Goal: Information Seeking & Learning: Find specific page/section

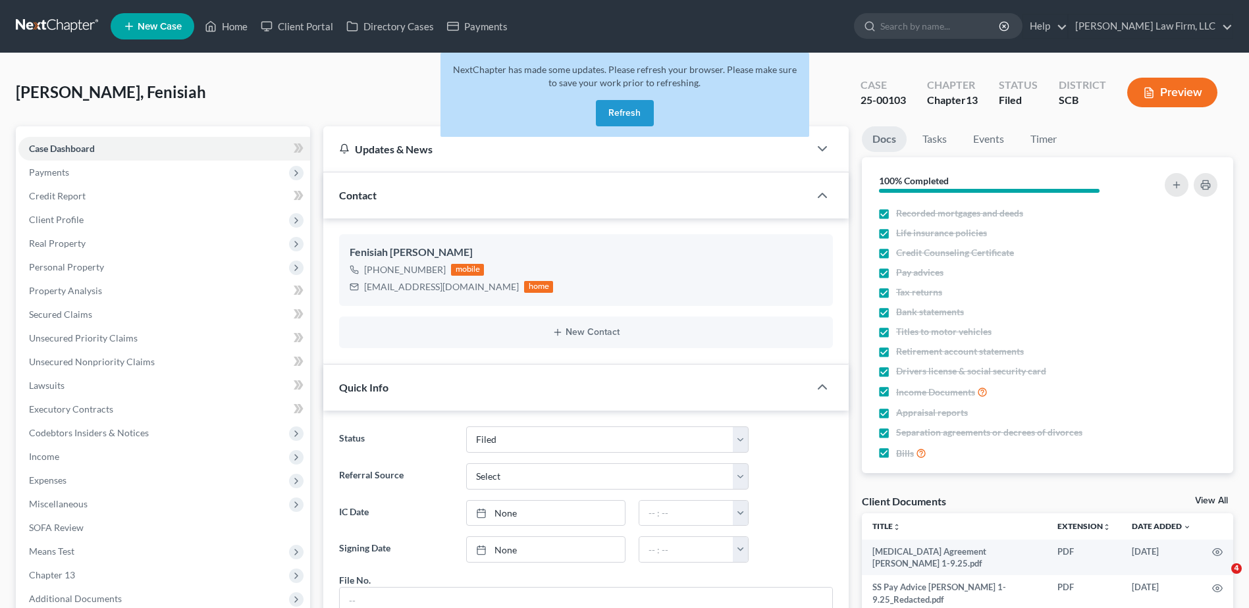
select select "2"
select select "3"
click at [636, 108] on button "Refresh" at bounding box center [625, 113] width 58 height 26
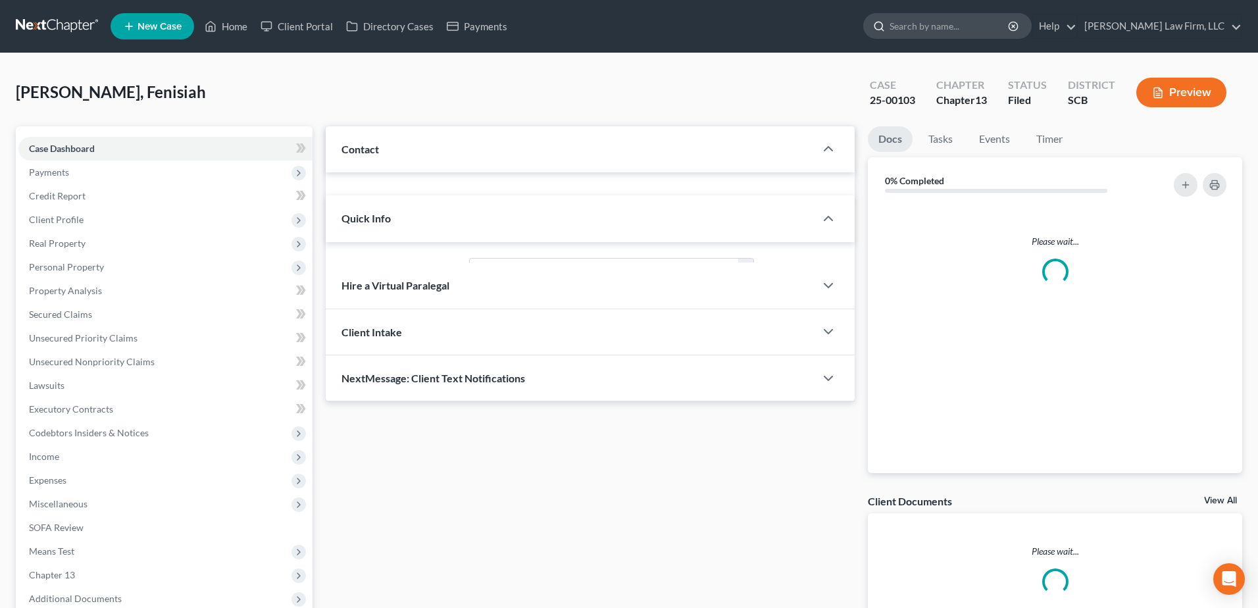
click at [967, 32] on input "search" at bounding box center [950, 26] width 120 height 24
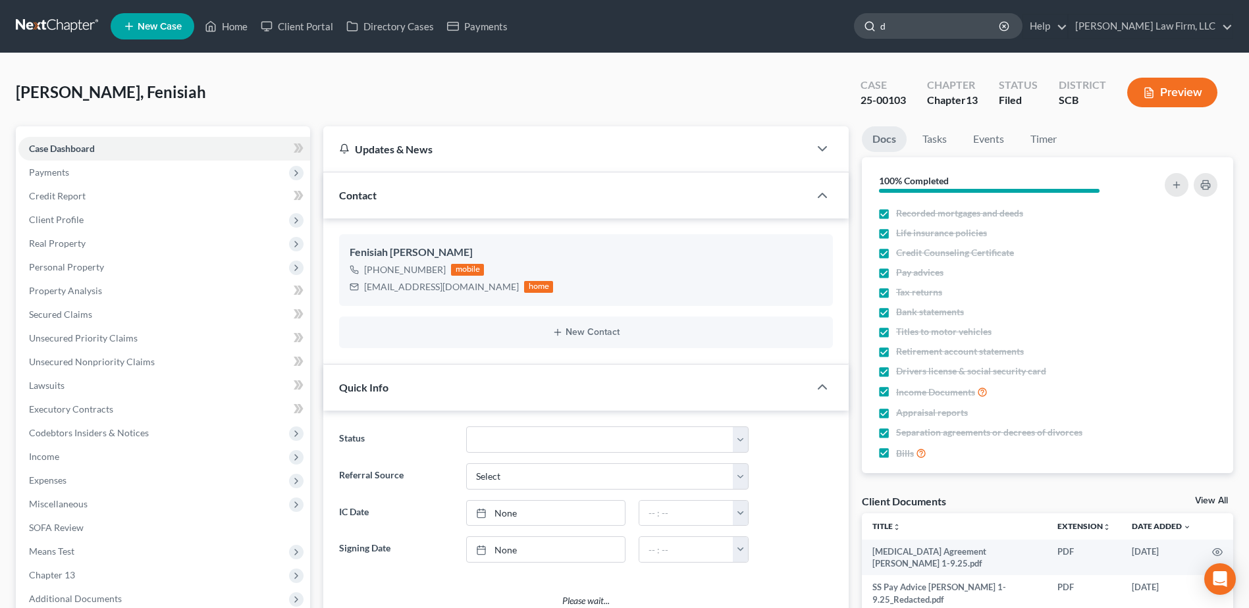
type input "de"
select select "3"
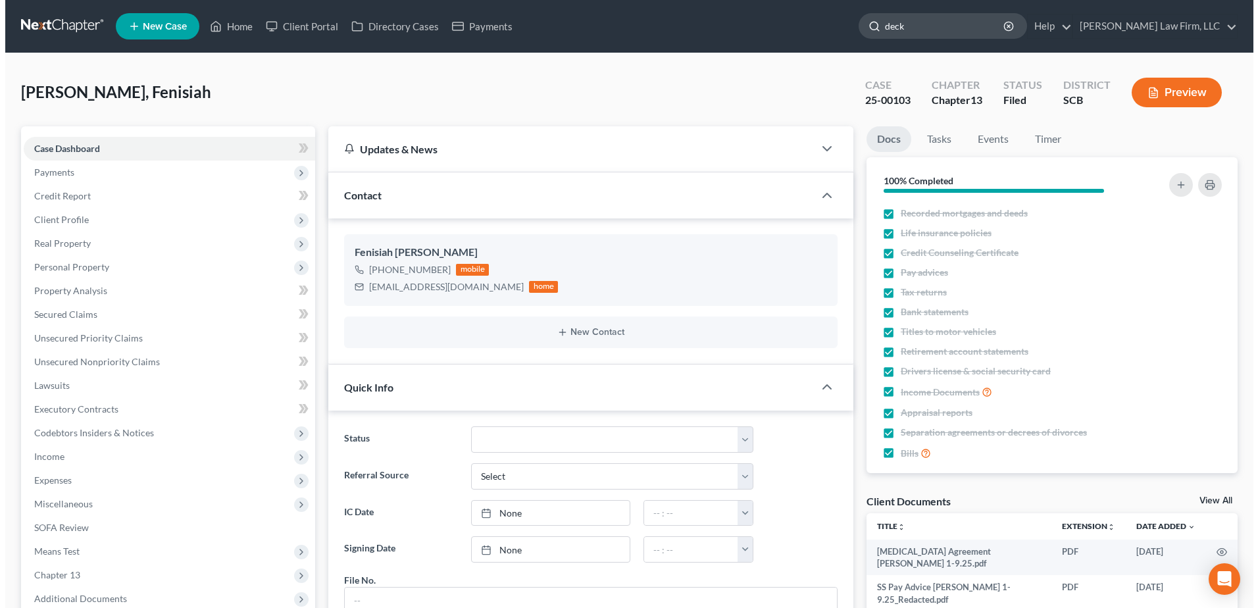
scroll to position [375, 0]
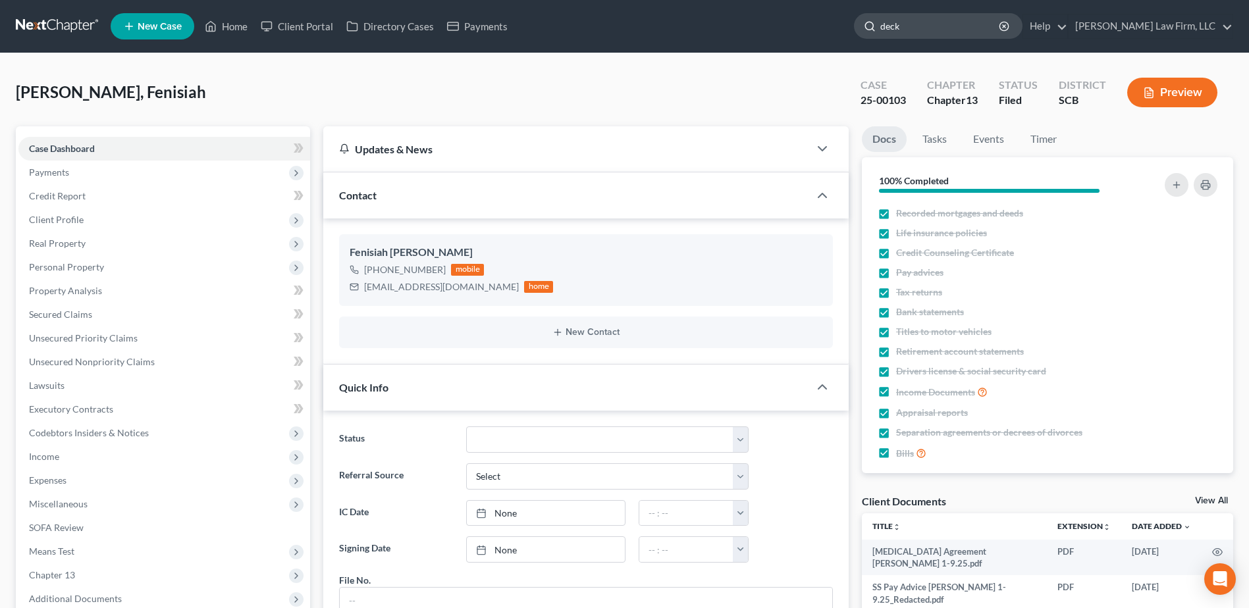
type input "decke"
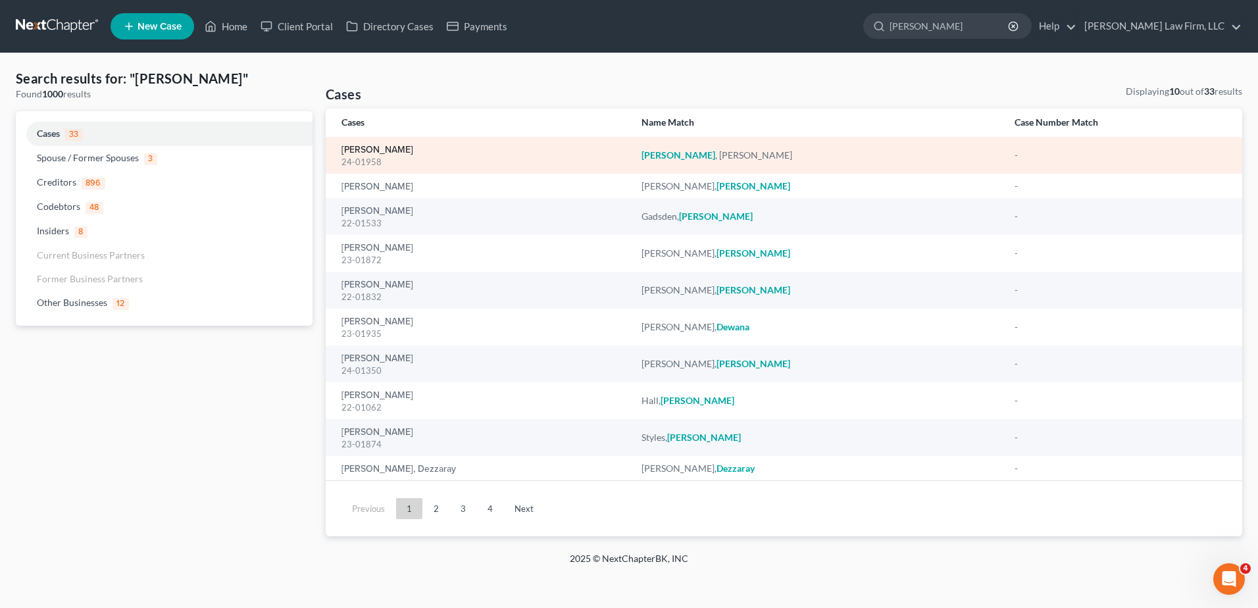
click at [380, 151] on link "Decker, Andrew" at bounding box center [378, 149] width 72 height 9
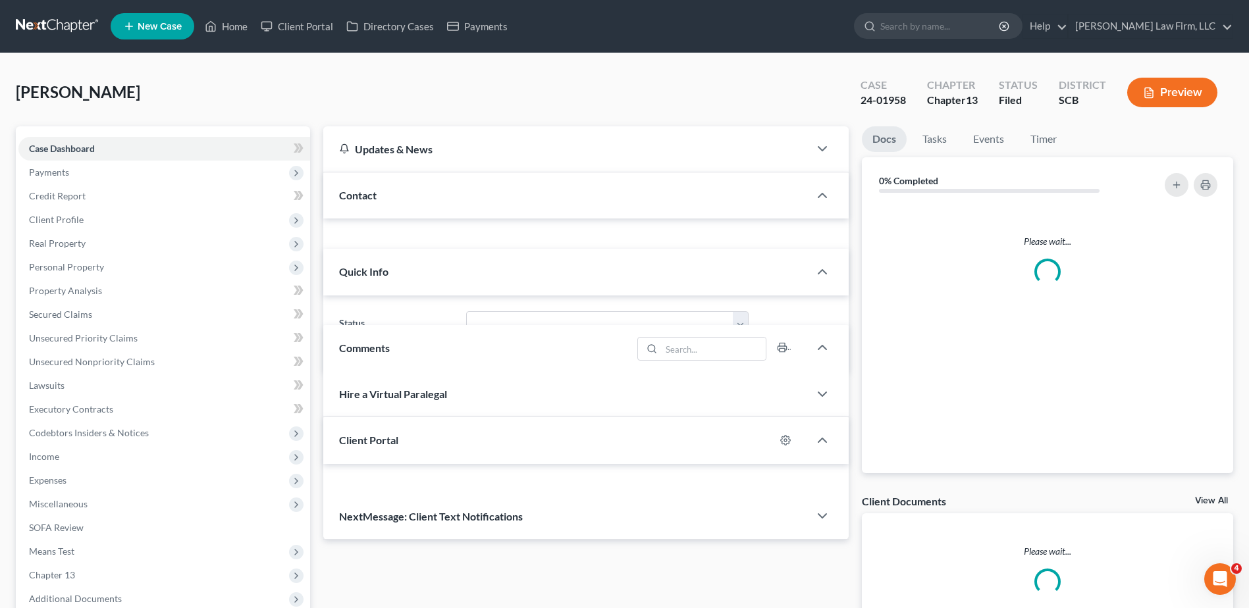
select select "1"
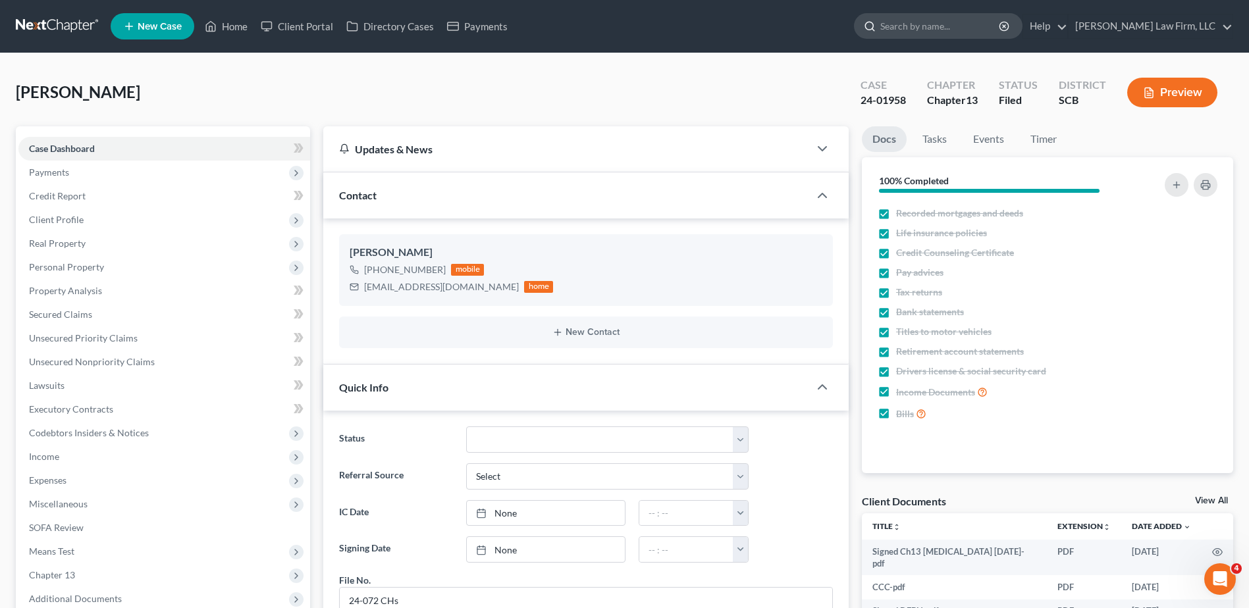
click at [932, 28] on input "search" at bounding box center [940, 26] width 120 height 24
type input "rainboth"
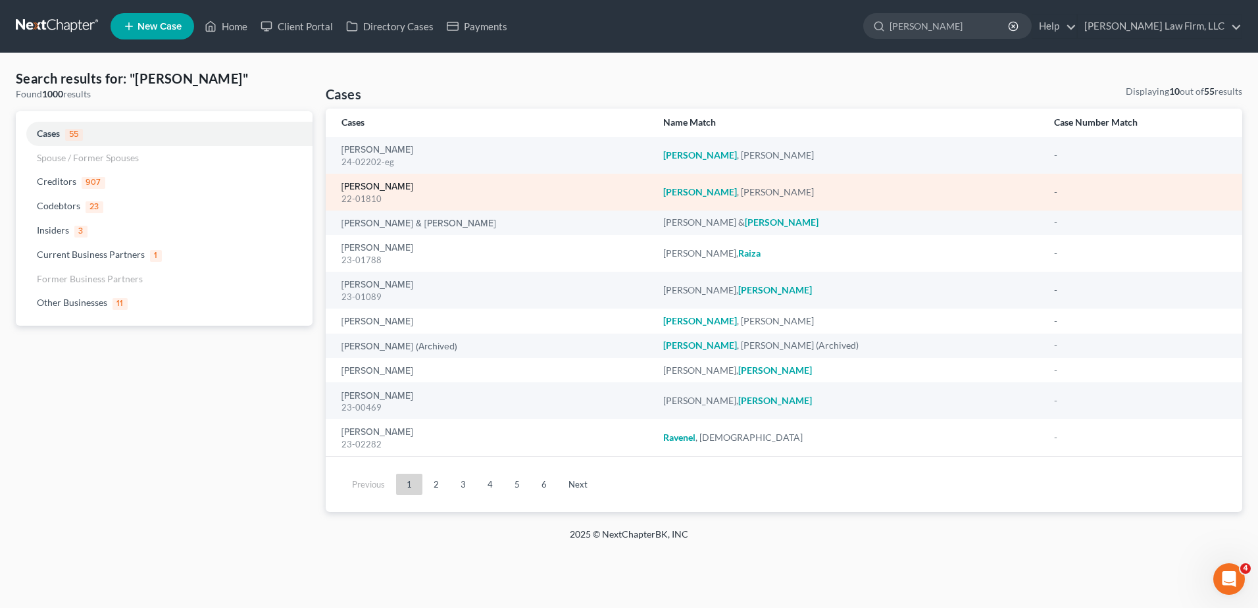
click at [385, 184] on link "[PERSON_NAME]" at bounding box center [378, 186] width 72 height 9
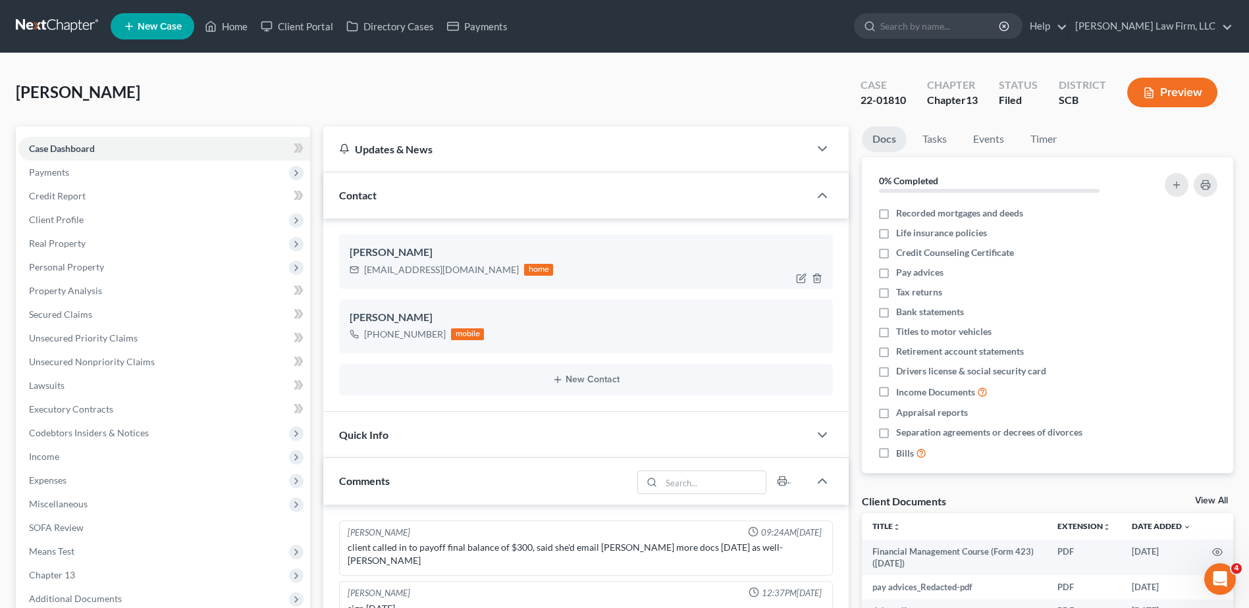
scroll to position [484, 0]
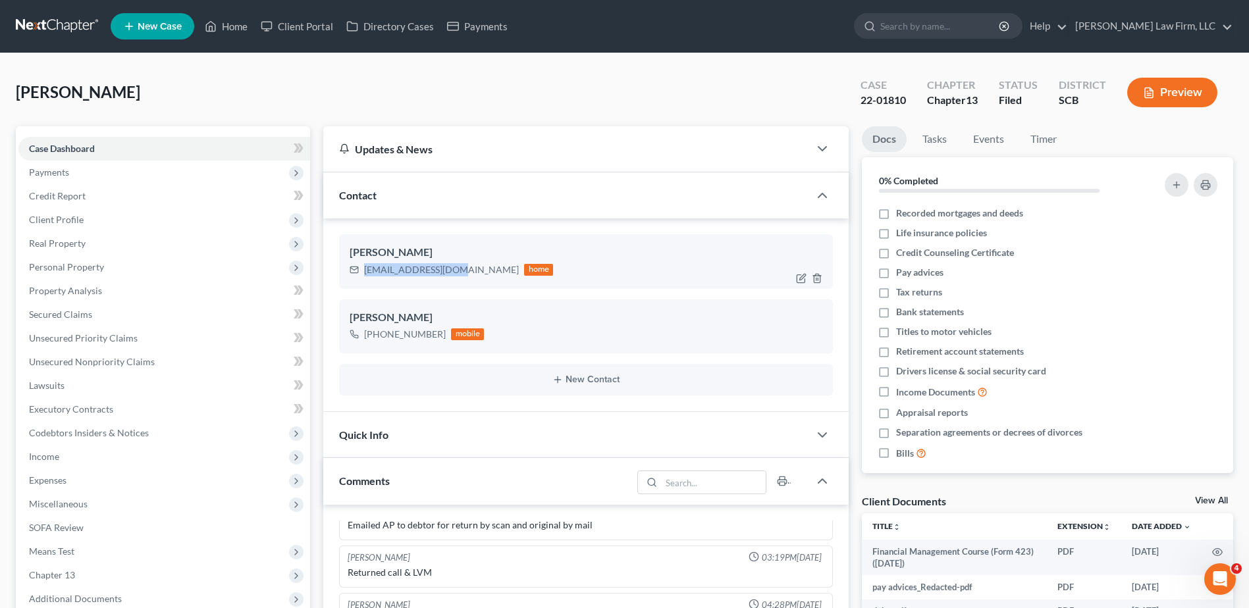
drag, startPoint x: 364, startPoint y: 267, endPoint x: 454, endPoint y: 280, distance: 91.1
click at [454, 280] on div "Haley Rainboth haley4kan@gmail.com home" at bounding box center [586, 261] width 494 height 54
copy div "haley4kan@gmail.com"
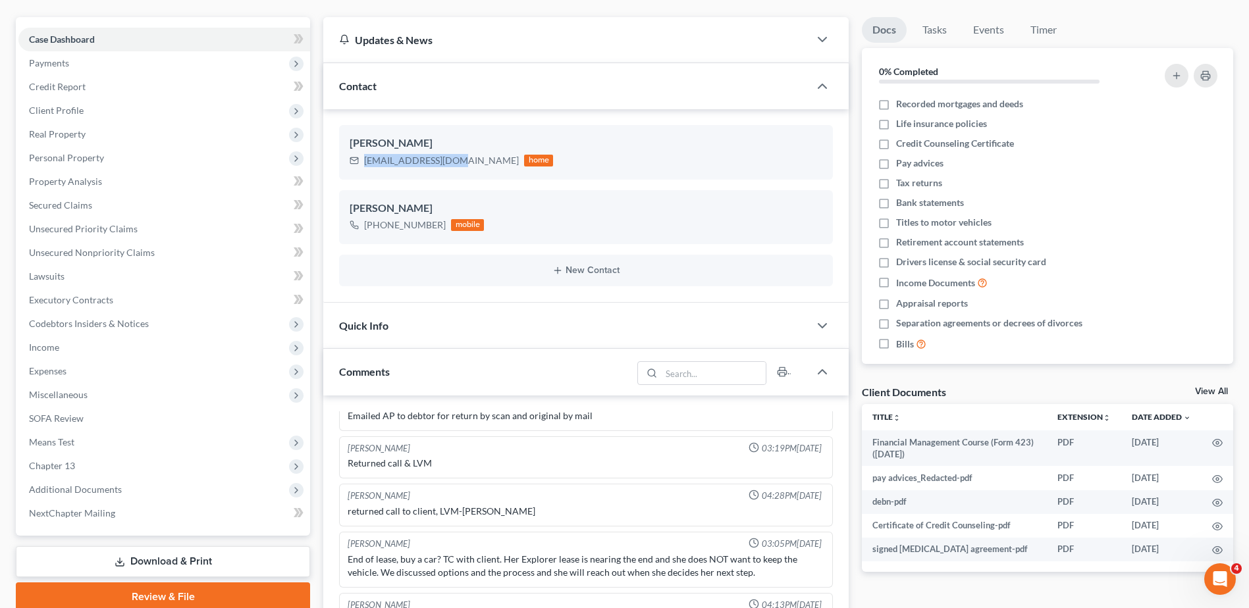
scroll to position [0, 0]
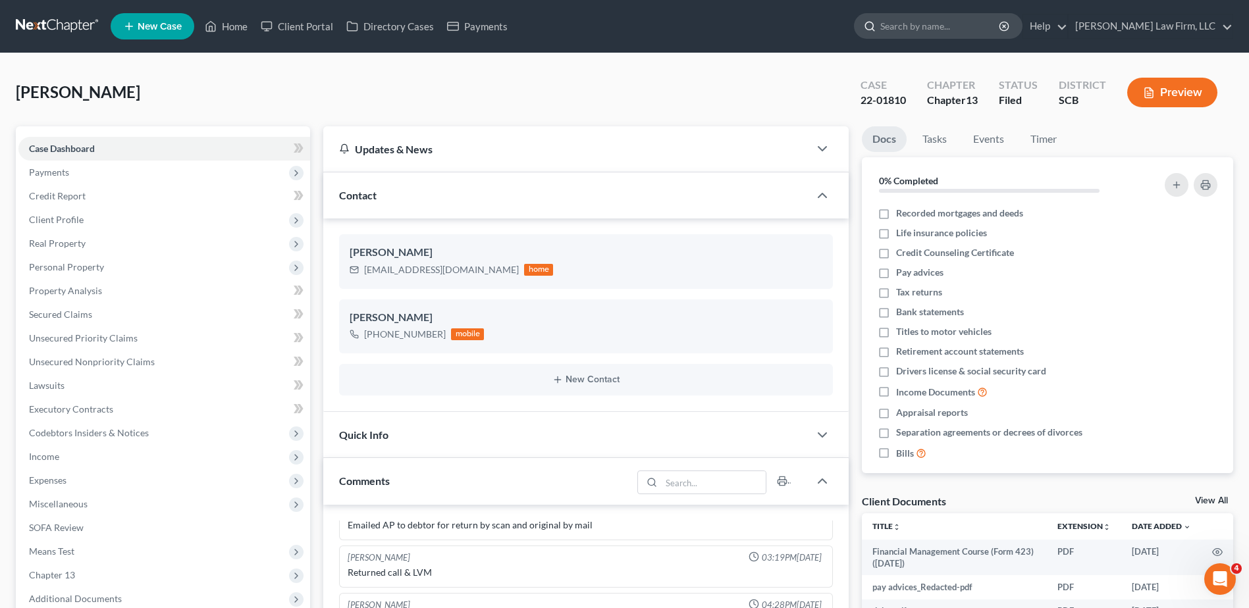
click at [948, 32] on input "search" at bounding box center [940, 26] width 120 height 24
type input "jenkins"
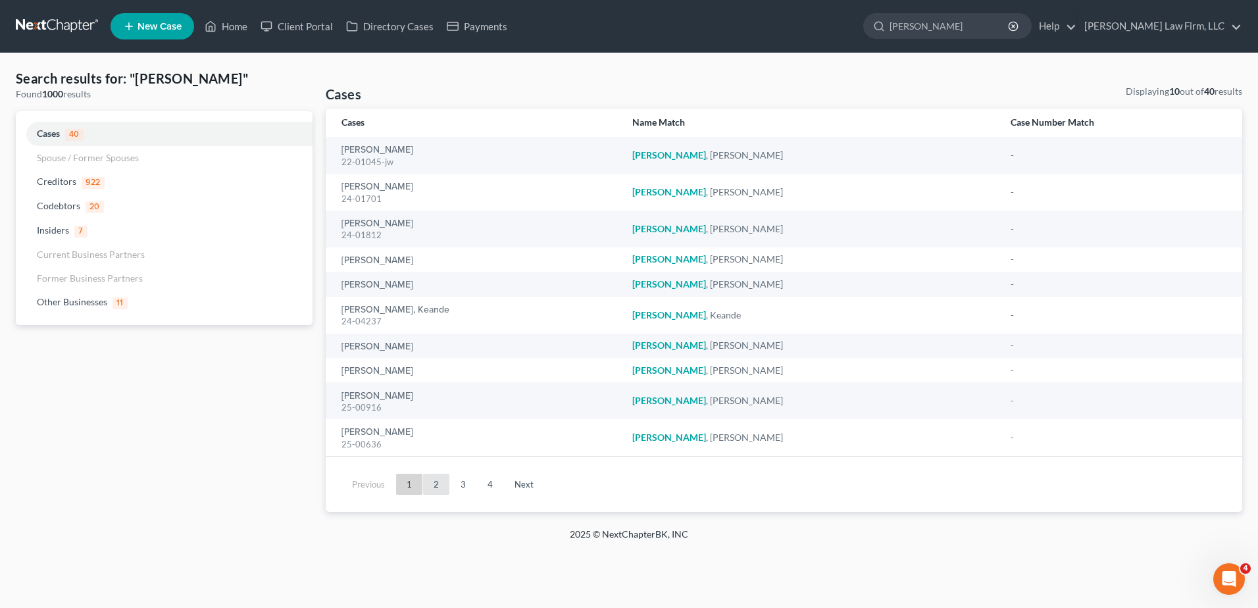
click at [435, 482] on link "2" at bounding box center [436, 484] width 26 height 21
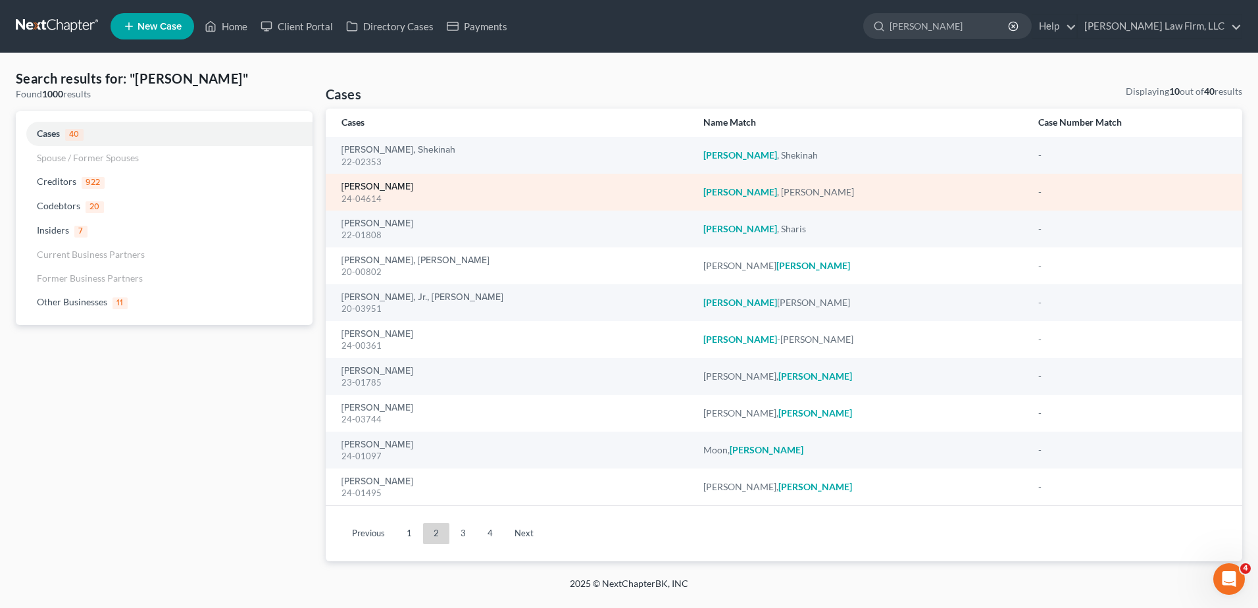
click at [380, 184] on link "Jenkins, Ashley" at bounding box center [378, 186] width 72 height 9
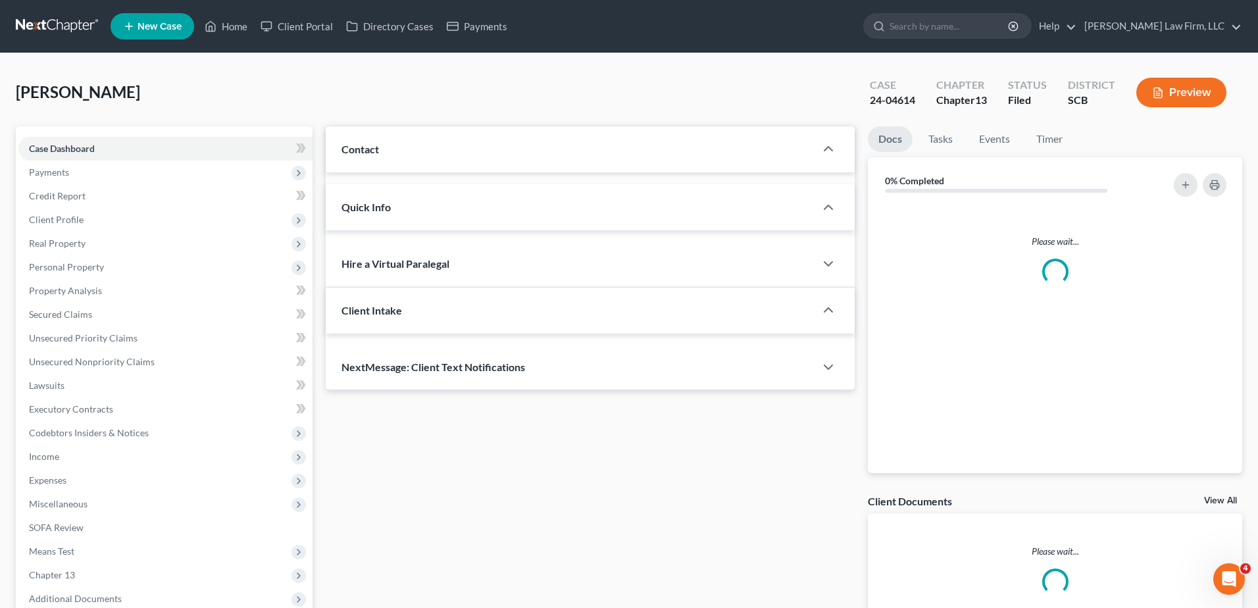
select select "0"
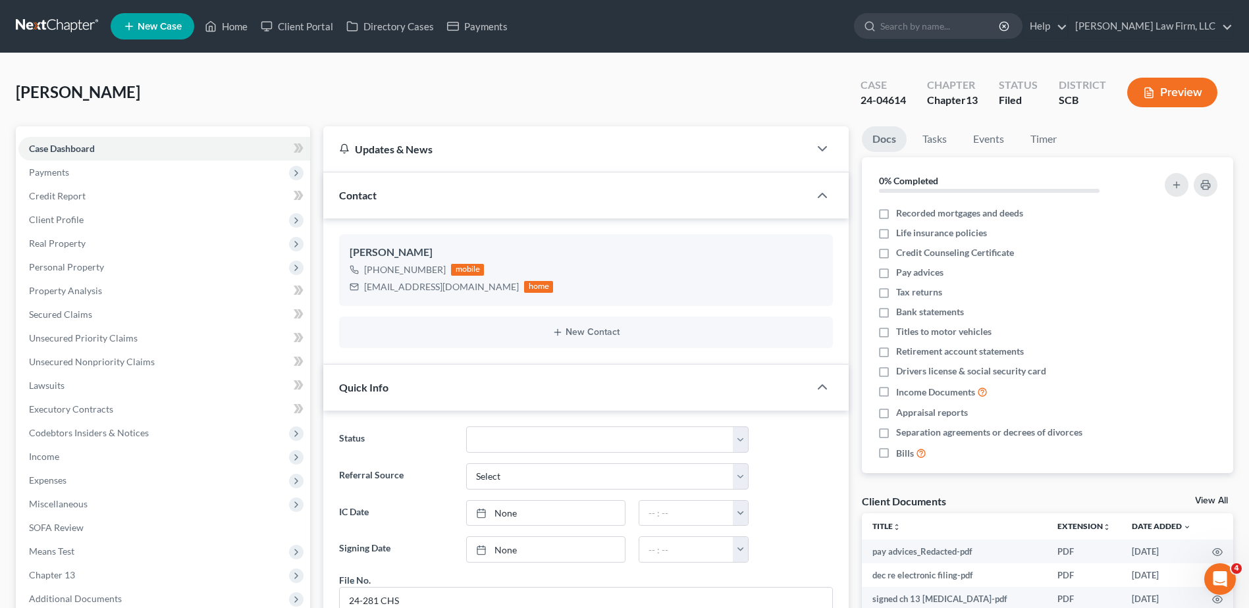
scroll to position [343, 0]
click at [68, 174] on span "Payments" at bounding box center [49, 172] width 40 height 11
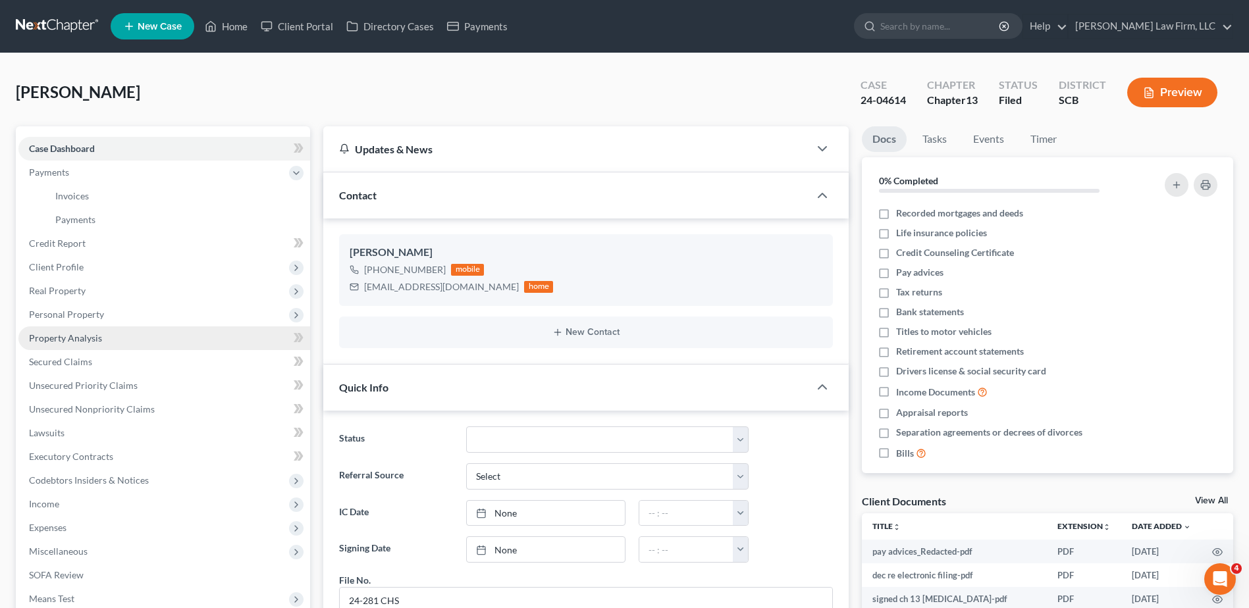
scroll to position [263, 0]
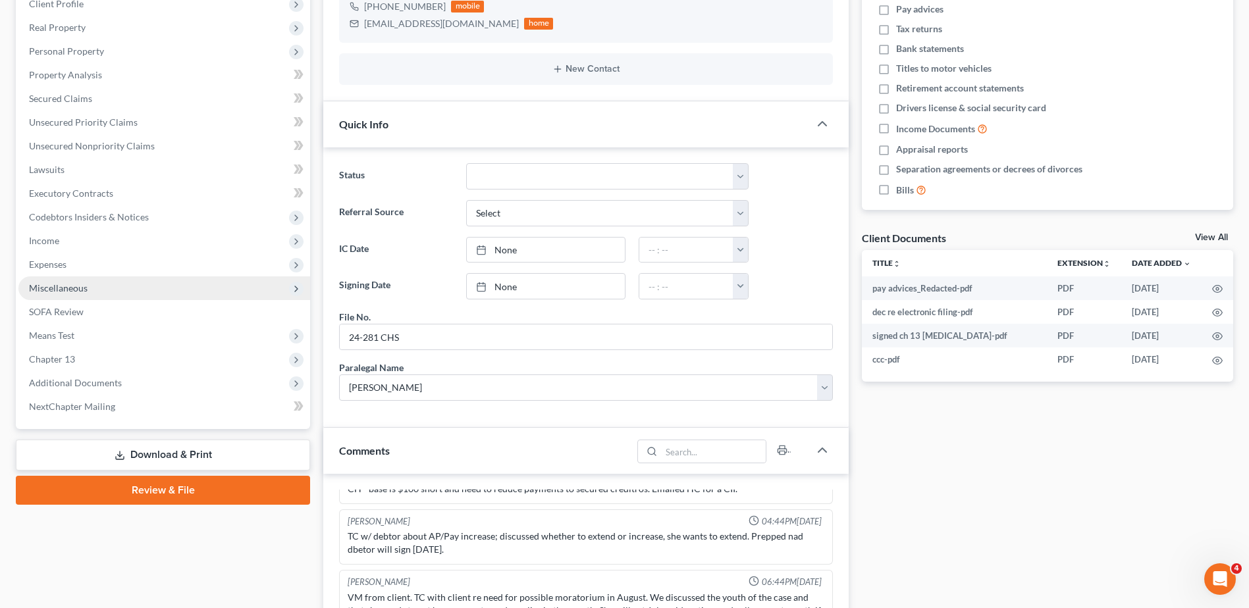
click at [72, 289] on span "Miscellaneous" at bounding box center [58, 287] width 59 height 11
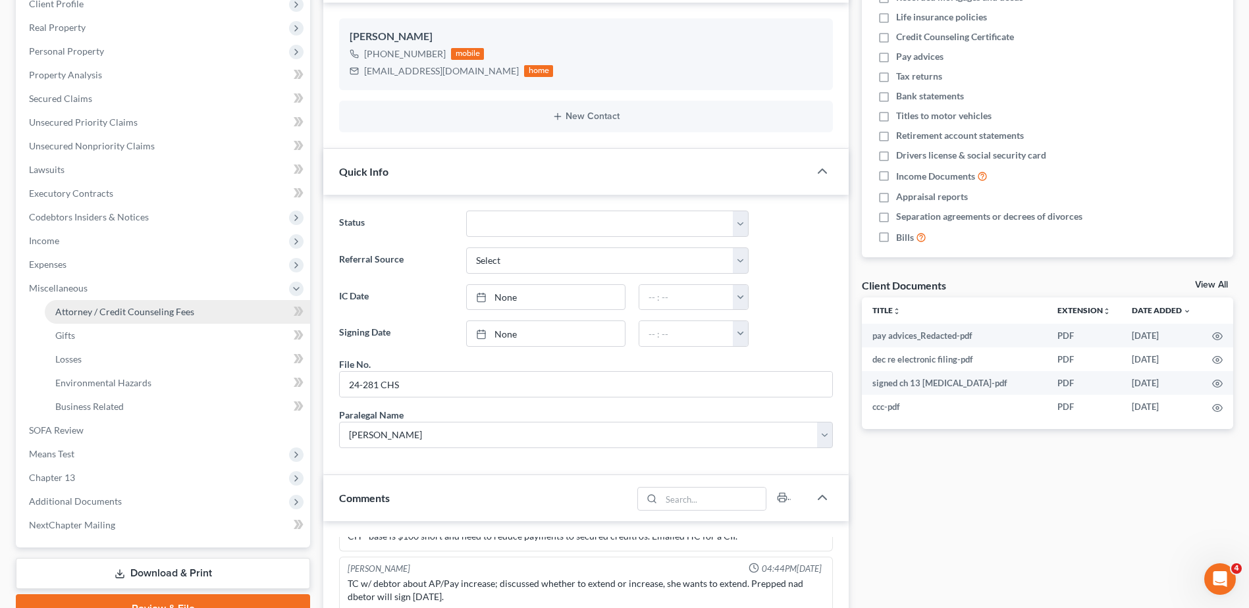
click at [90, 315] on span "Attorney / Credit Counseling Fees" at bounding box center [124, 311] width 139 height 11
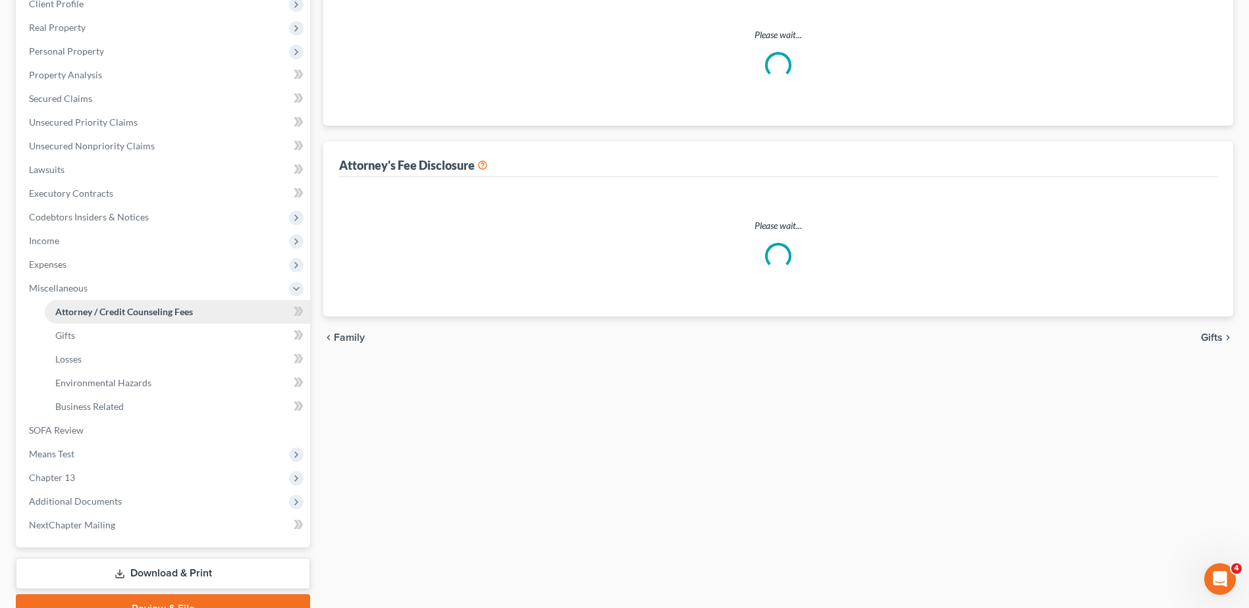
scroll to position [89, 0]
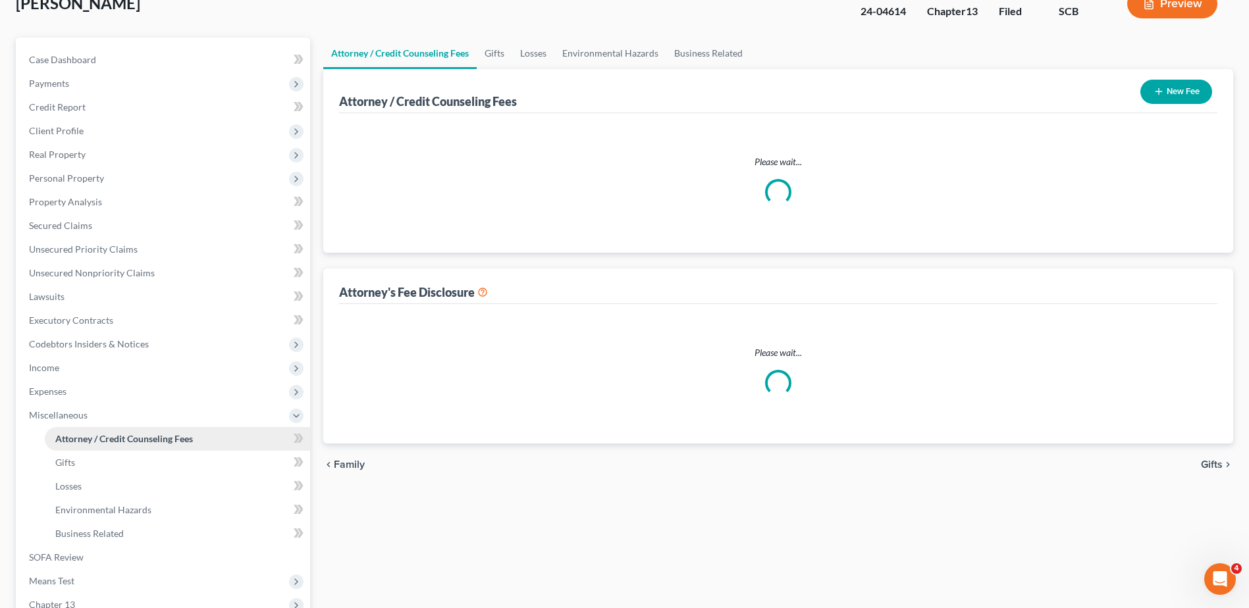
select select "0"
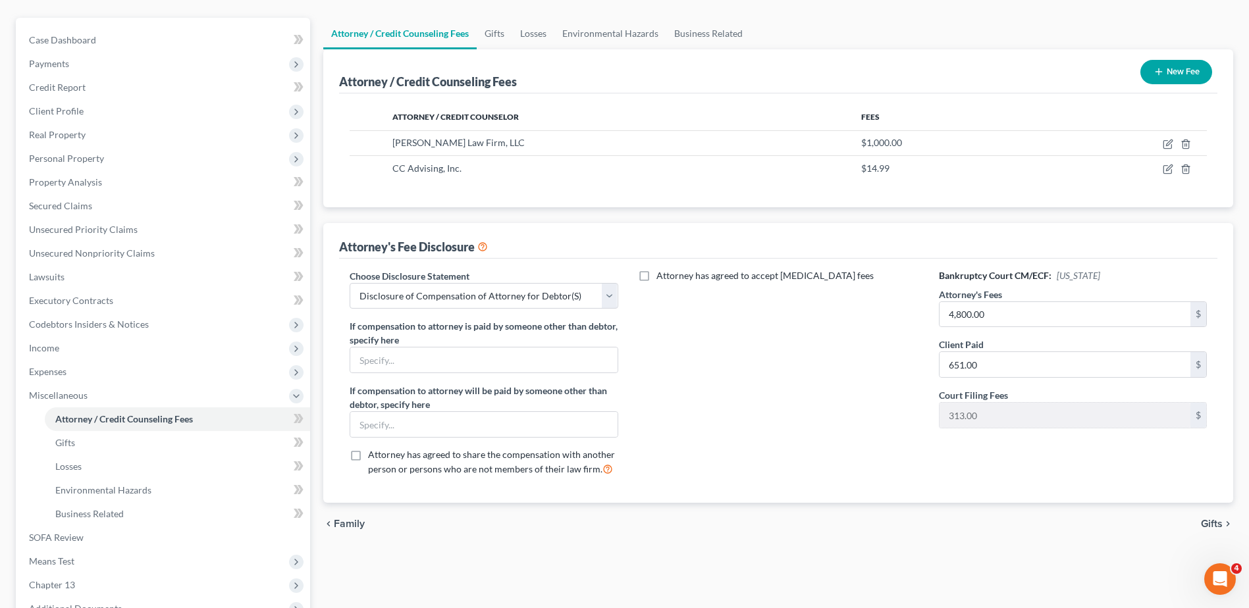
scroll to position [132, 0]
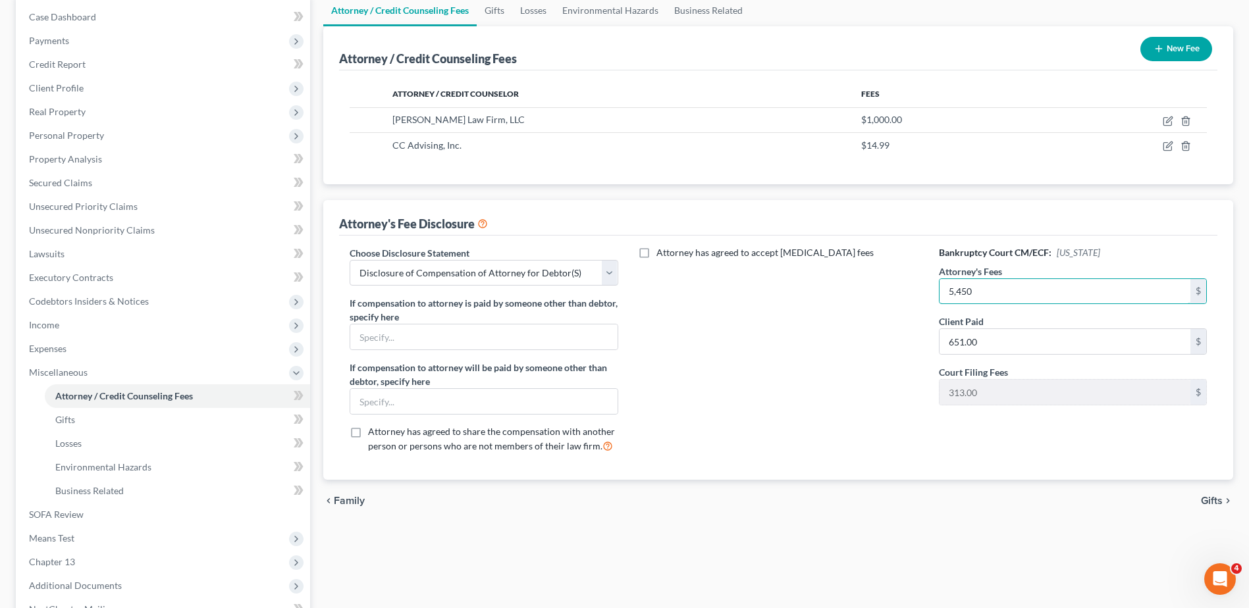
type input "5,450"
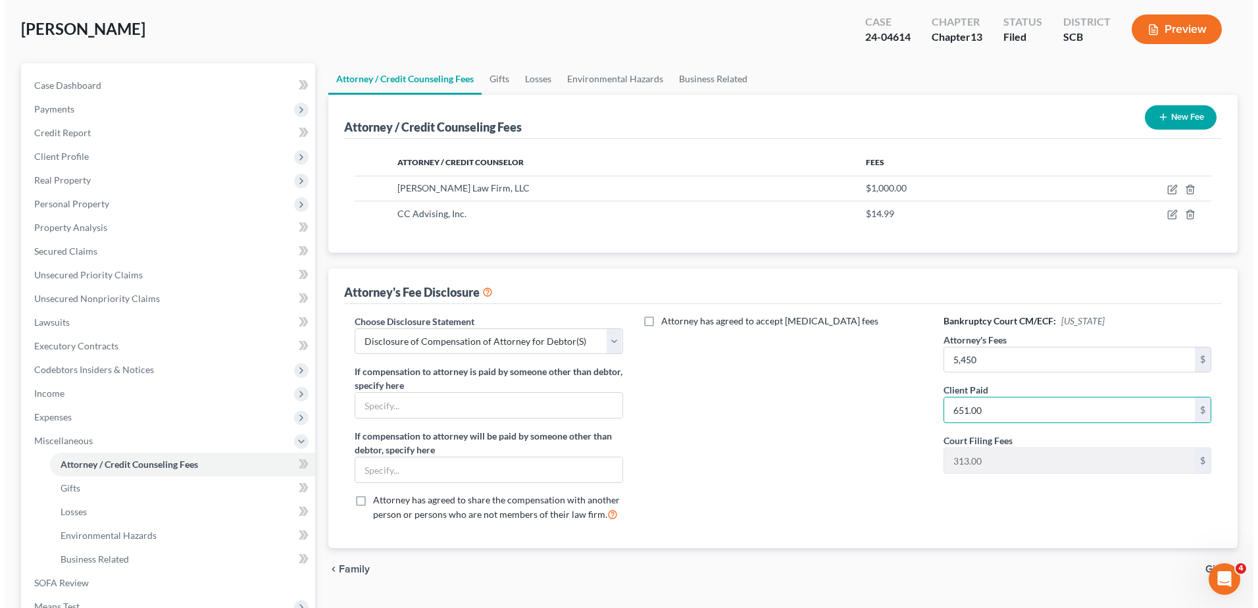
scroll to position [0, 0]
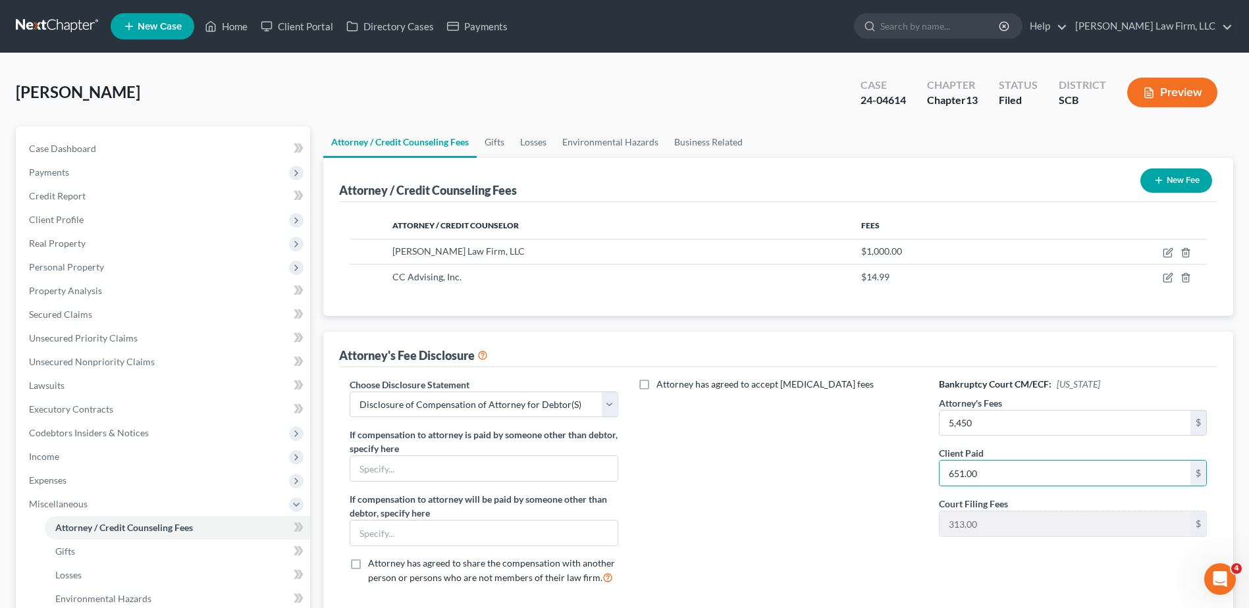
click at [1171, 80] on button "Preview" at bounding box center [1172, 93] width 90 height 30
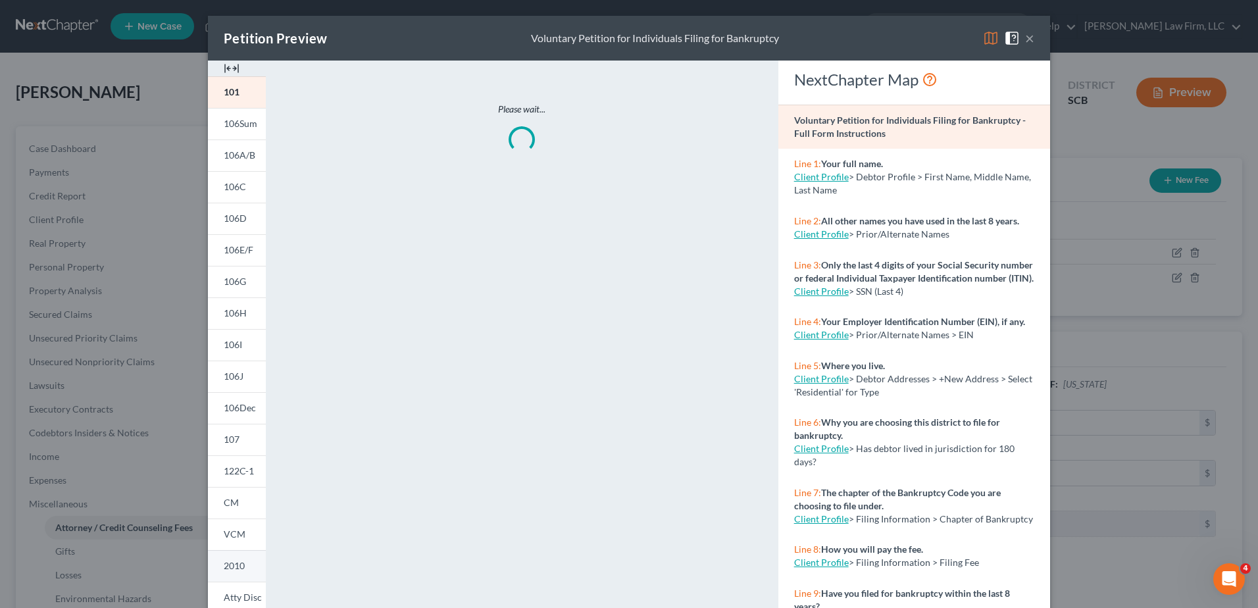
drag, startPoint x: 238, startPoint y: 566, endPoint x: 254, endPoint y: 553, distance: 20.6
click at [238, 566] on span "2010" at bounding box center [234, 565] width 21 height 11
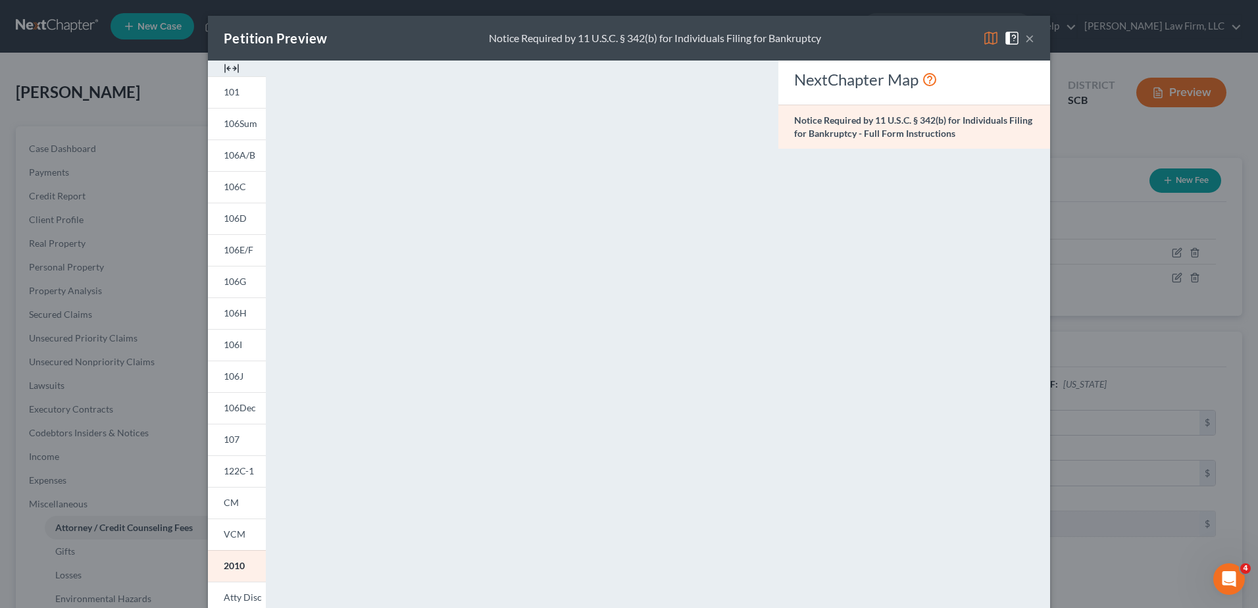
drag, startPoint x: 986, startPoint y: 39, endPoint x: 919, endPoint y: 53, distance: 68.4
click at [986, 39] on img at bounding box center [991, 38] width 16 height 16
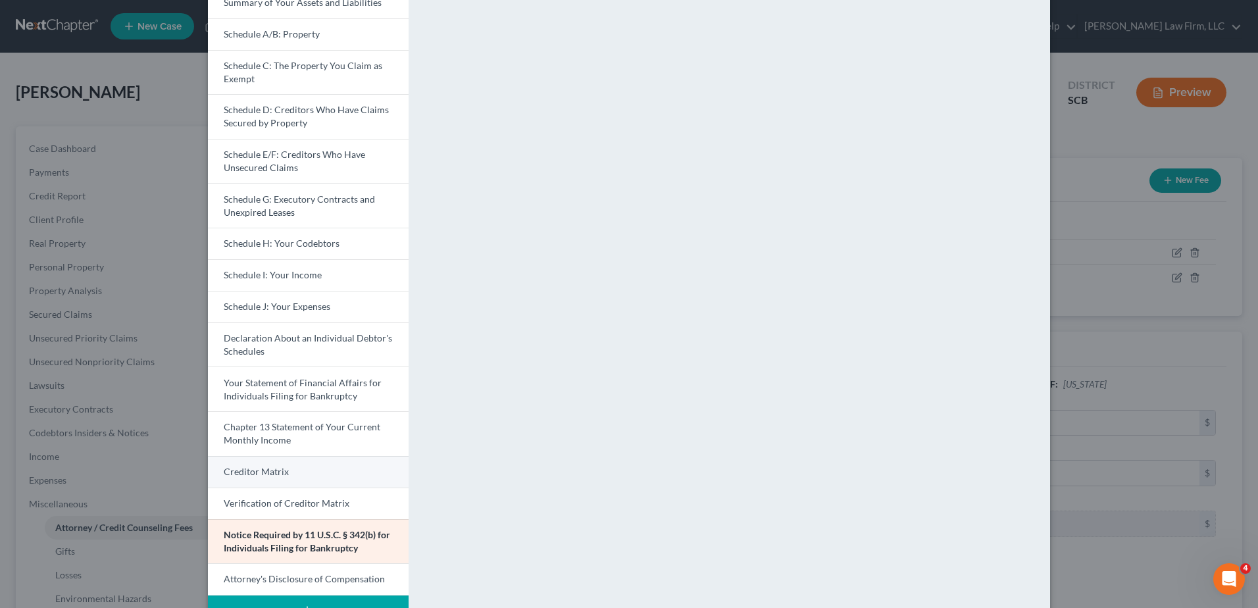
scroll to position [178, 0]
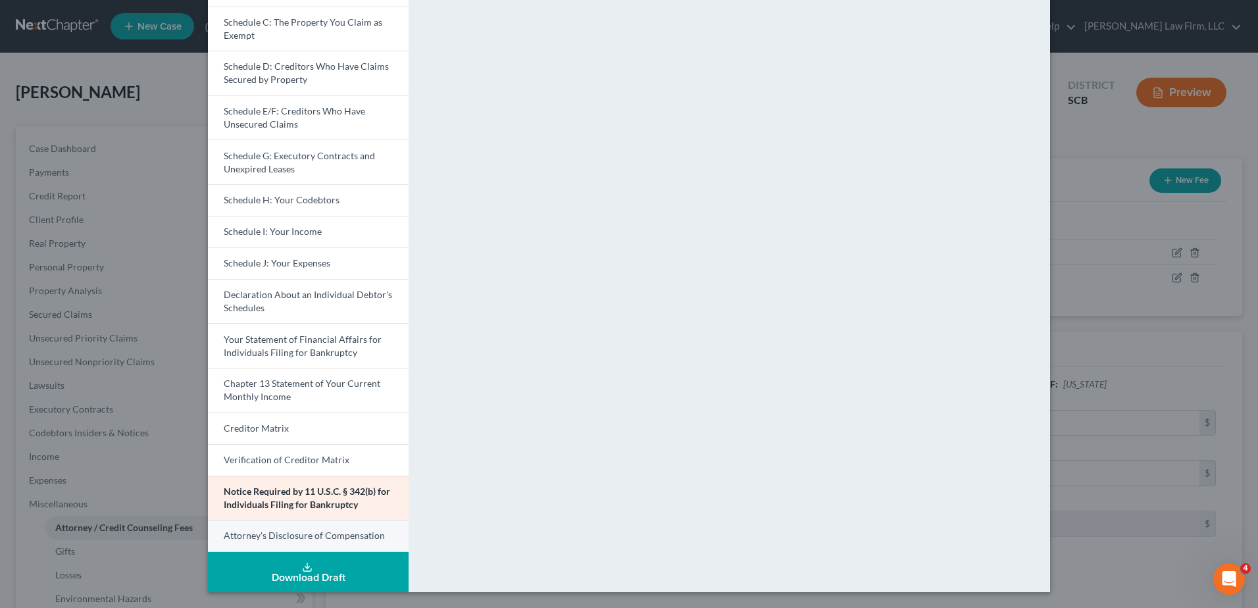
click at [298, 536] on span "Attorney's Disclosure of Compensation" at bounding box center [304, 535] width 161 height 11
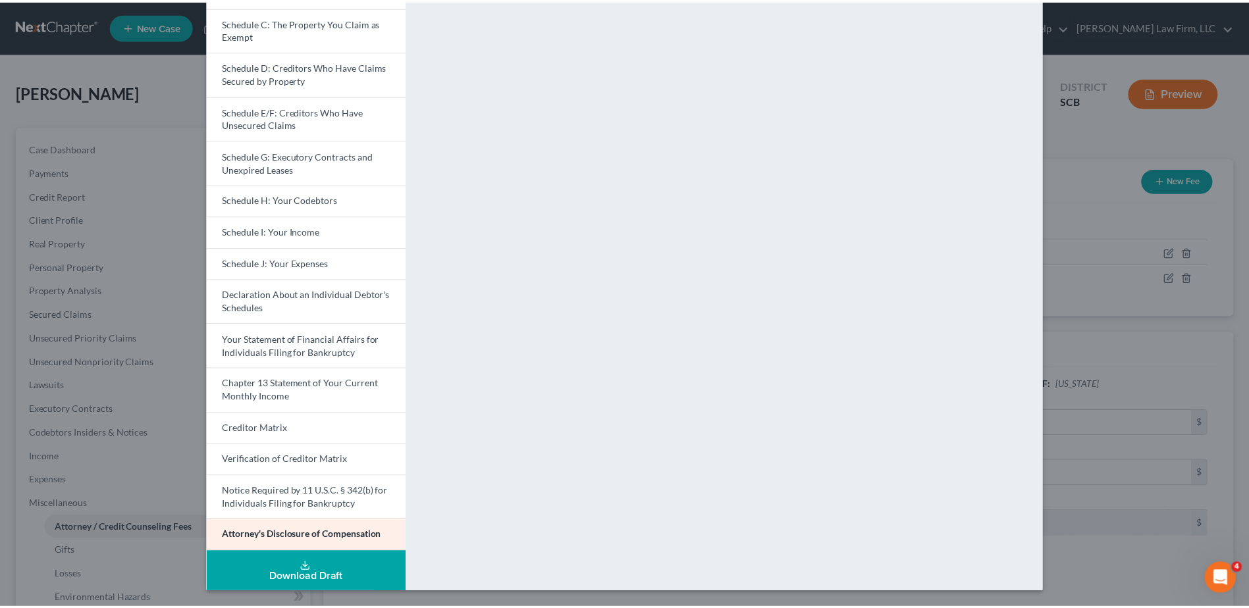
scroll to position [46, 0]
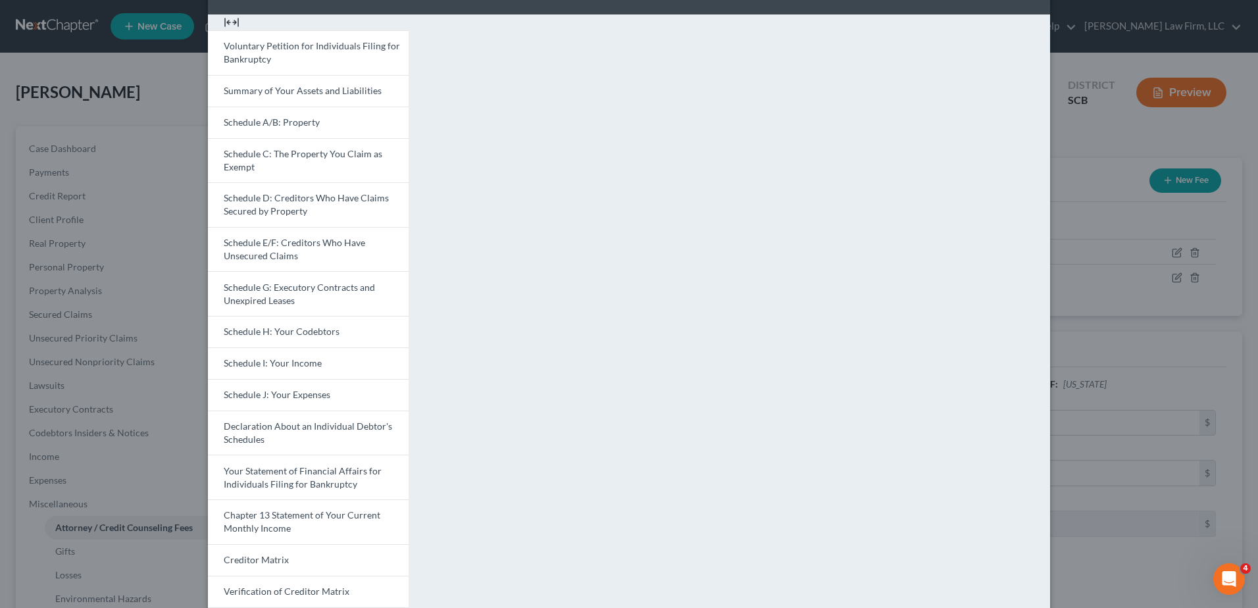
click at [1114, 118] on div "Petition Preview Attorney's Disclosure of Compensation × Voluntary Petition for…" at bounding box center [629, 304] width 1258 height 608
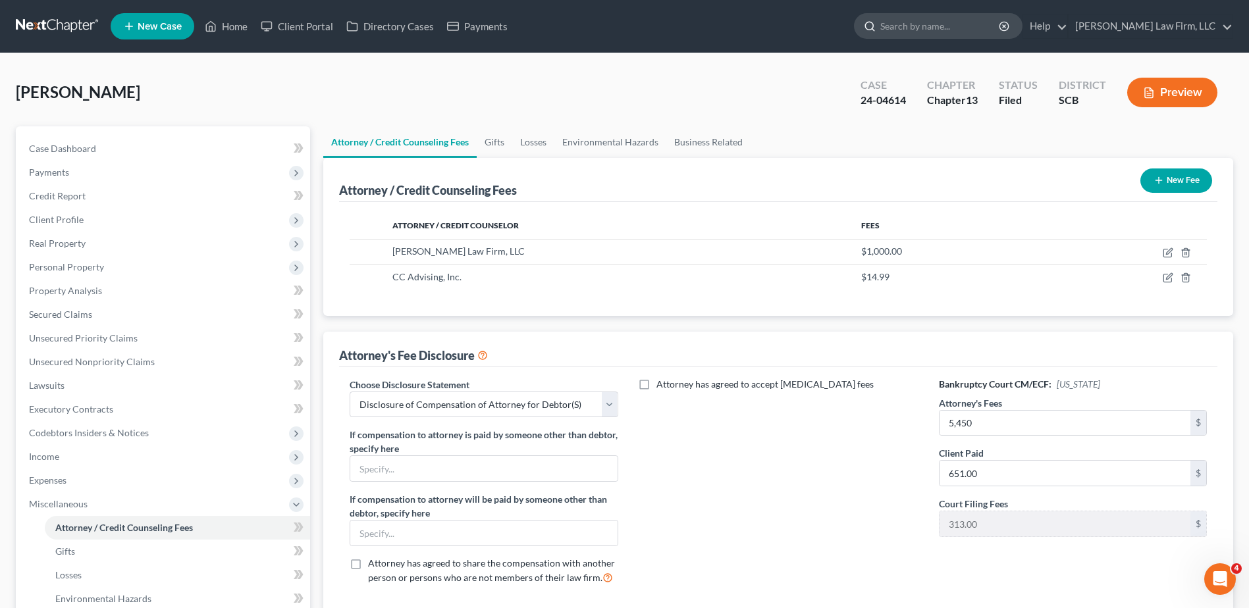
click at [961, 25] on input "search" at bounding box center [940, 26] width 120 height 24
type input "battle"
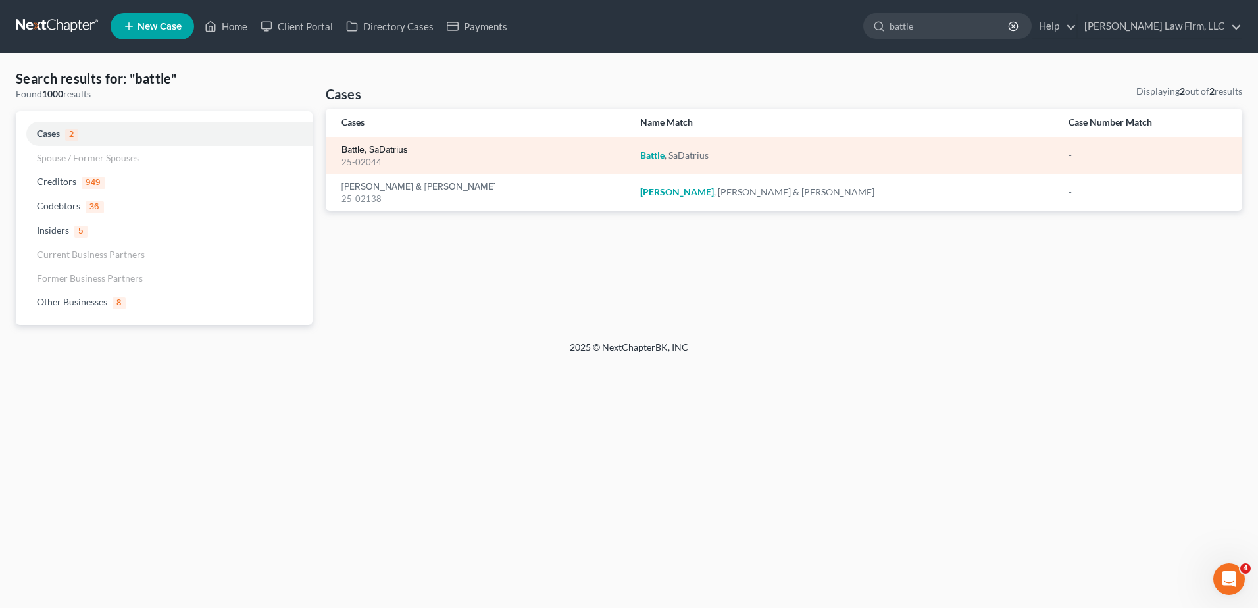
click at [363, 147] on link "Battle, SaDatrius" at bounding box center [375, 149] width 66 height 9
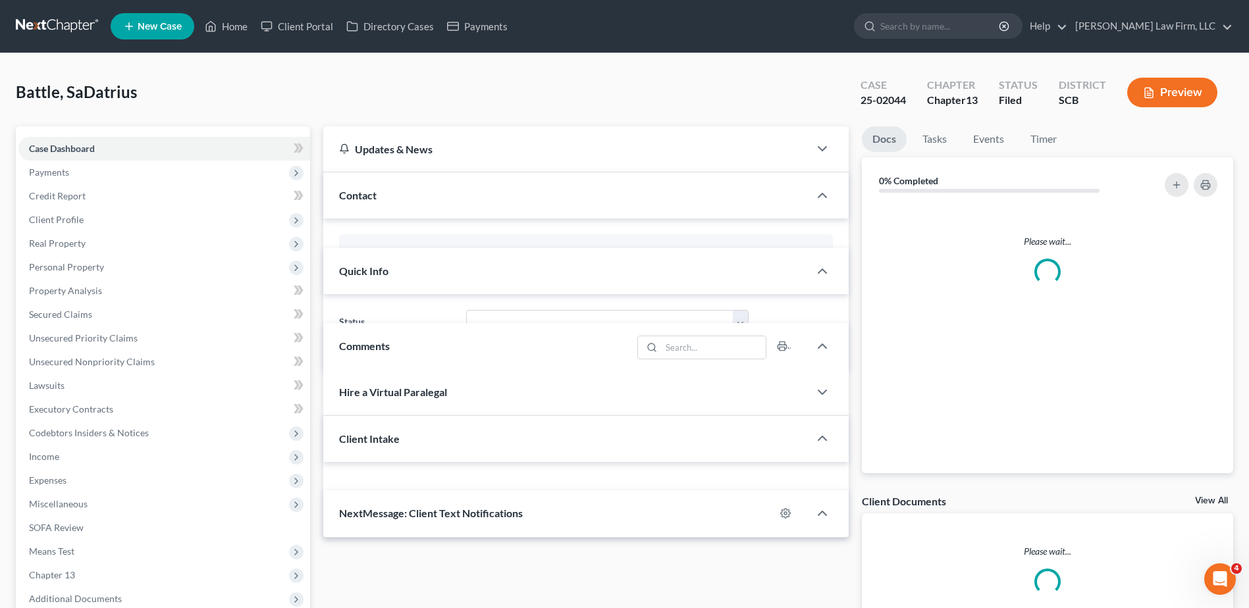
select select "0"
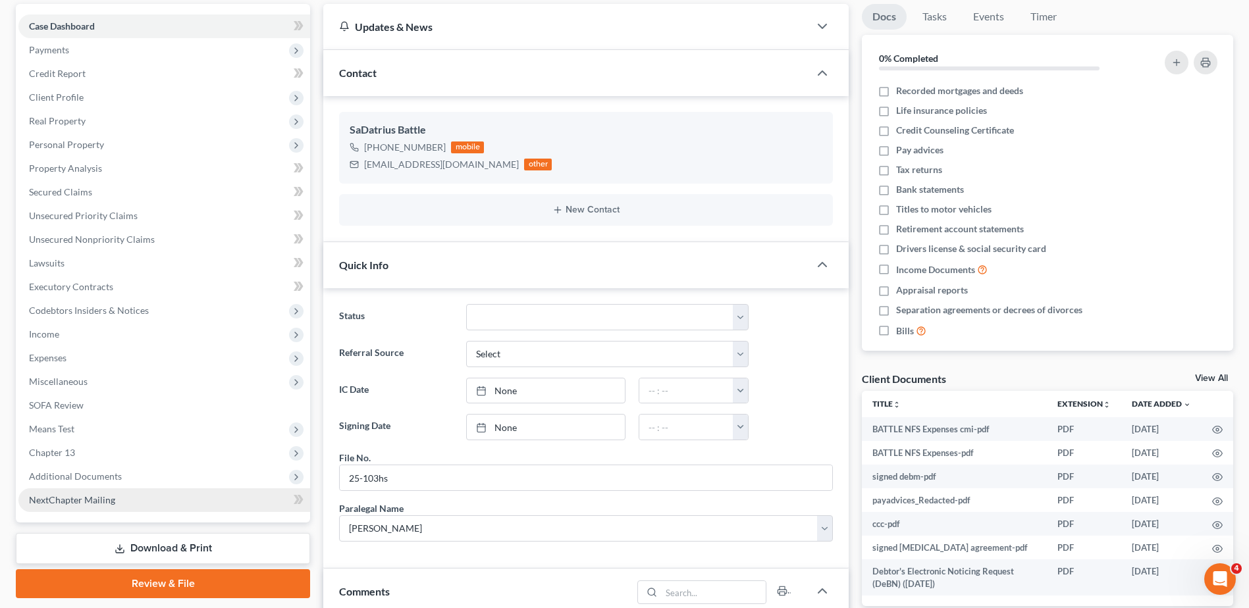
scroll to position [263, 0]
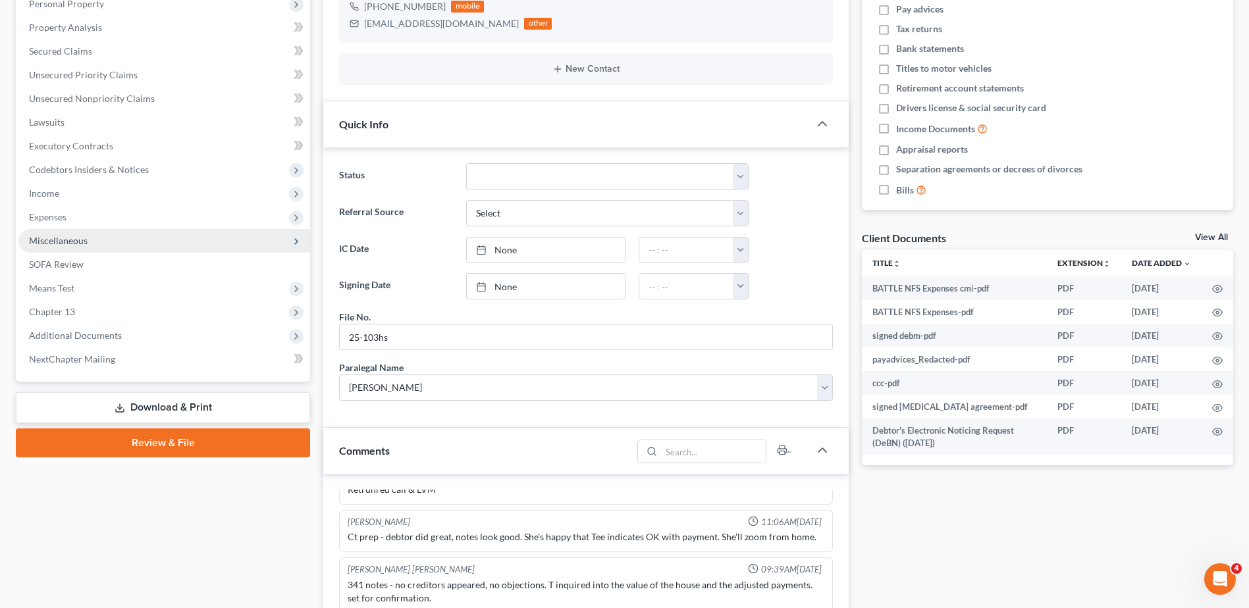
click at [40, 239] on span "Miscellaneous" at bounding box center [58, 240] width 59 height 11
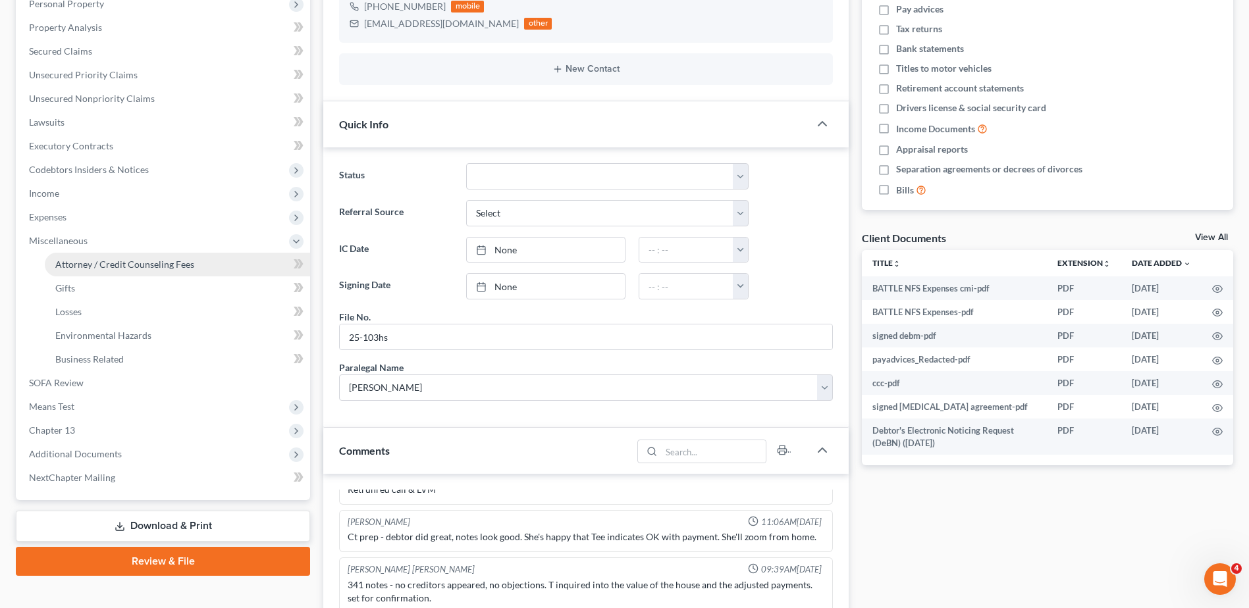
click at [100, 265] on span "Attorney / Credit Counseling Fees" at bounding box center [124, 264] width 139 height 11
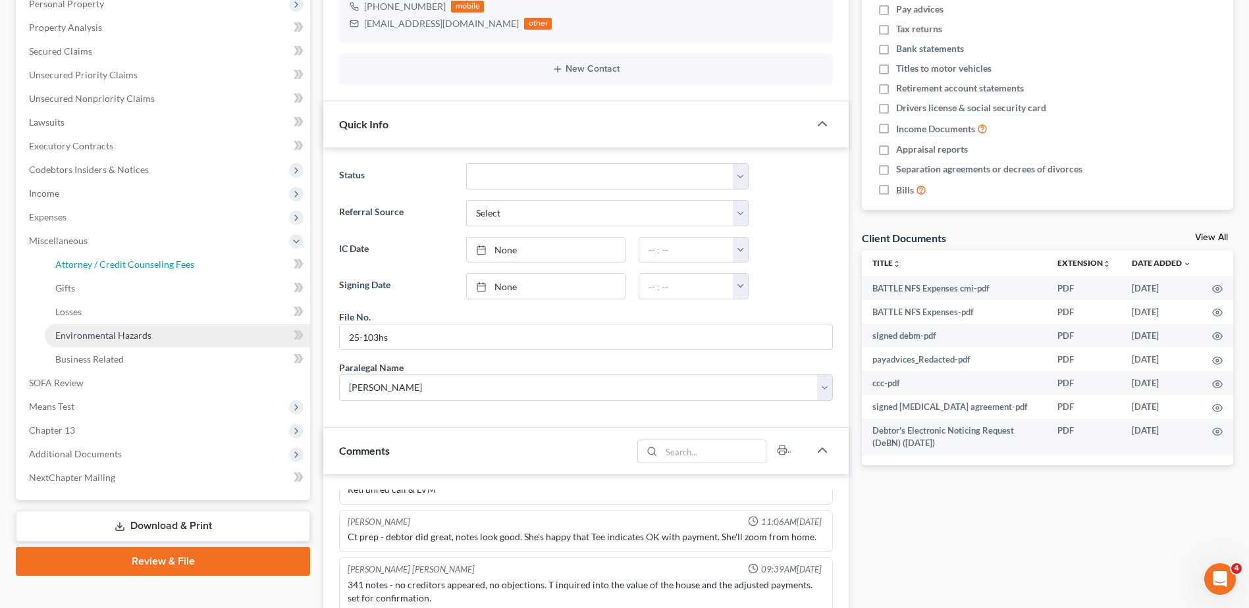
select select "0"
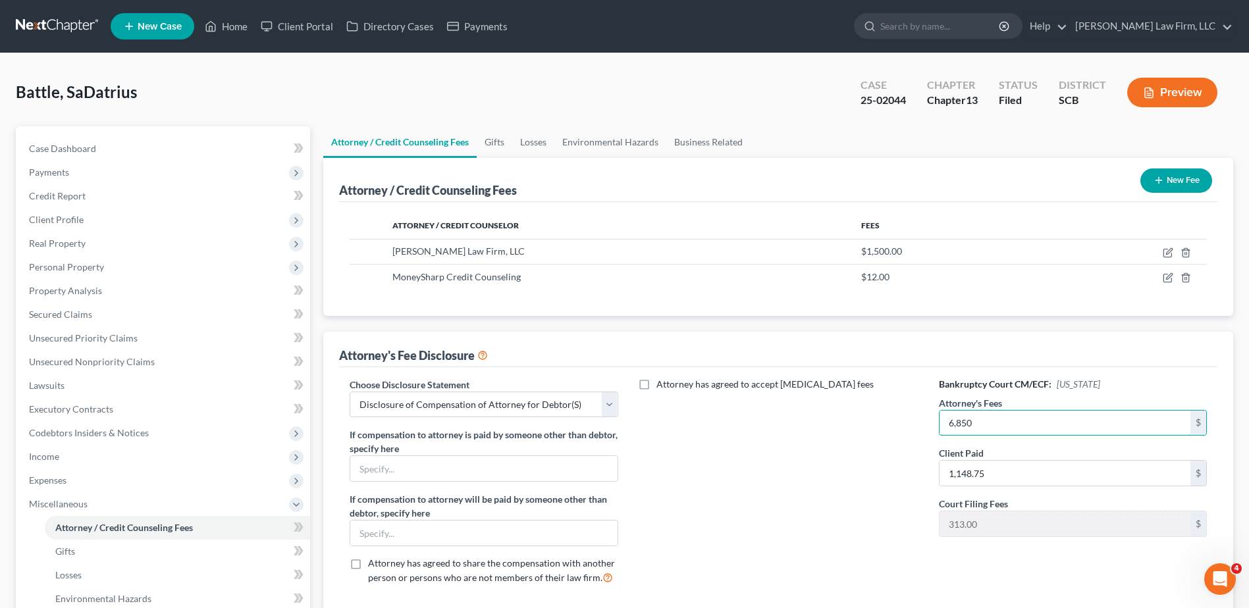
type input "6,850"
click at [1188, 90] on button "Preview" at bounding box center [1172, 93] width 90 height 30
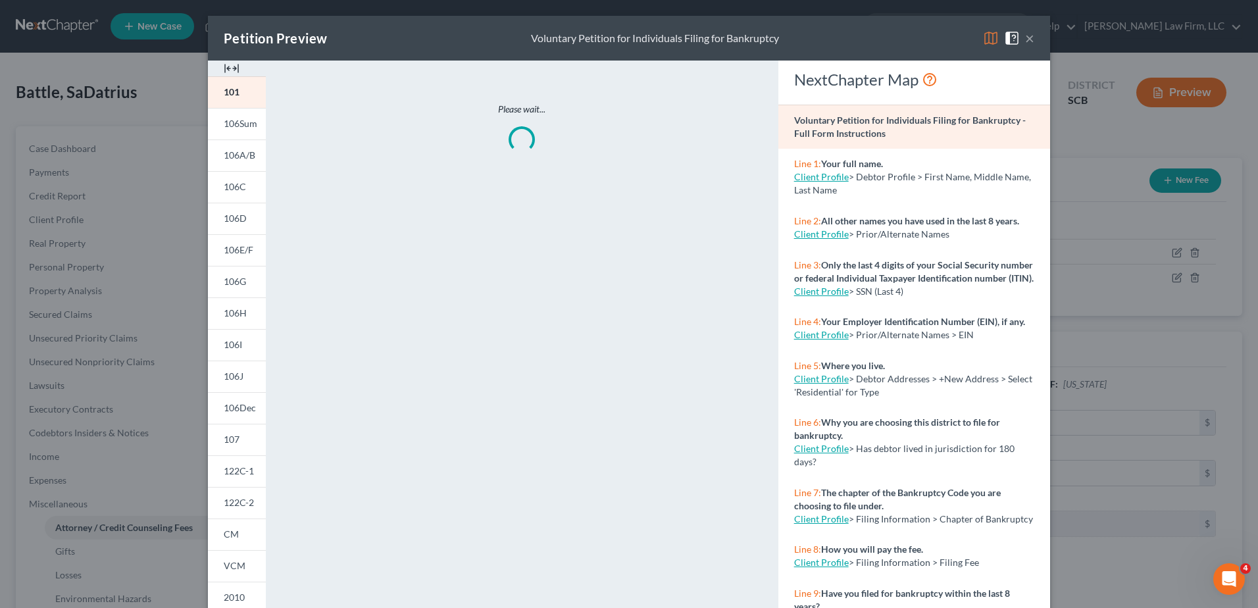
click at [984, 39] on img at bounding box center [991, 38] width 16 height 16
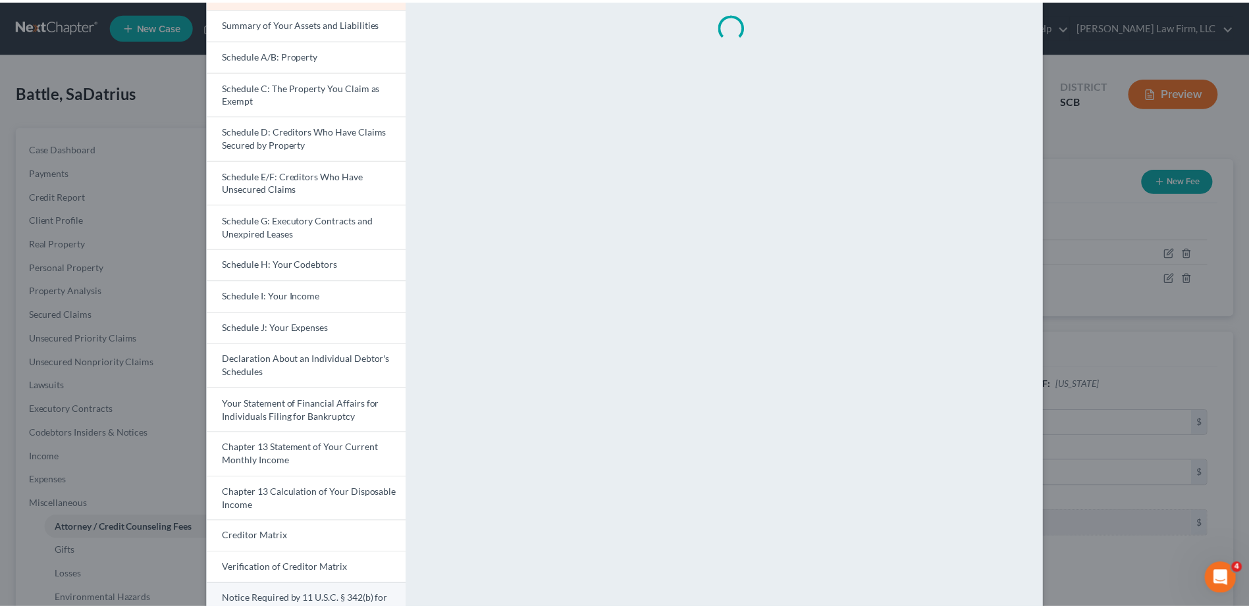
scroll to position [222, 0]
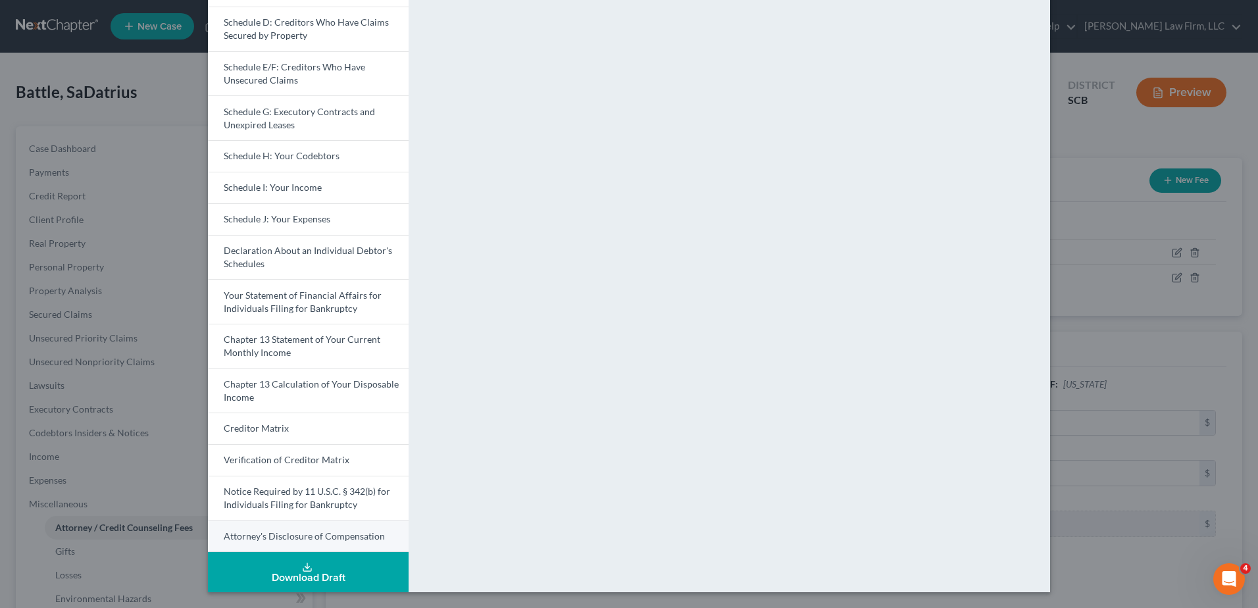
click at [285, 538] on span "Attorney's Disclosure of Compensation" at bounding box center [304, 536] width 161 height 11
click at [1067, 159] on div "Petition Preview Attorney's Disclosure of Compensation × Voluntary Petition for…" at bounding box center [629, 304] width 1258 height 608
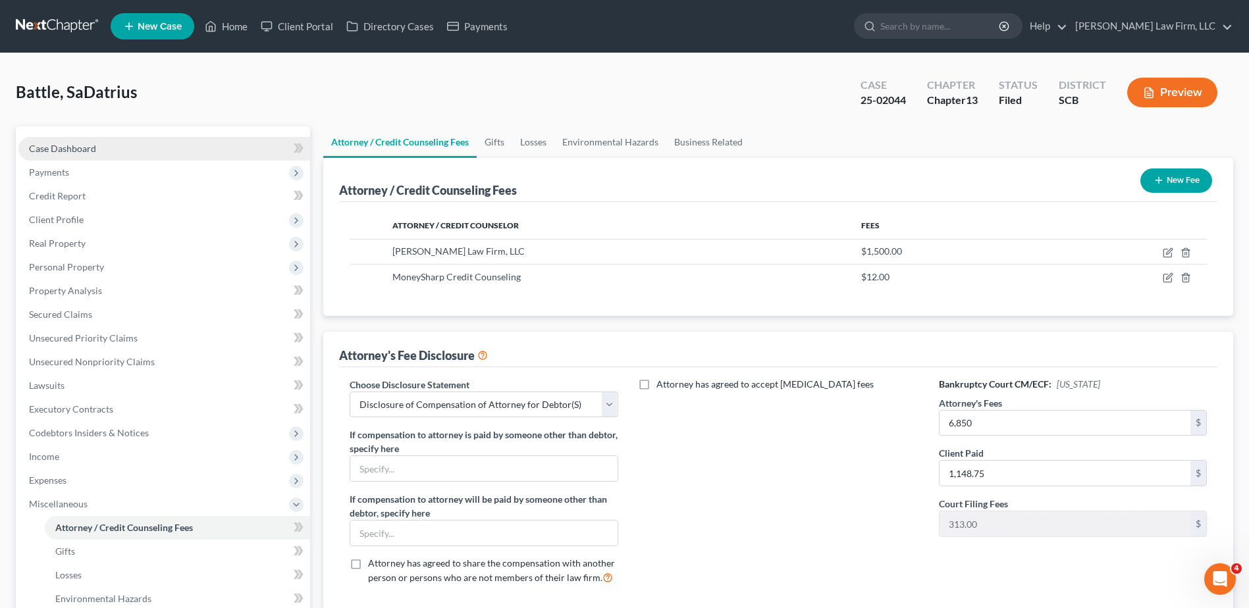
click at [68, 141] on link "Case Dashboard" at bounding box center [164, 149] width 292 height 24
select select "0"
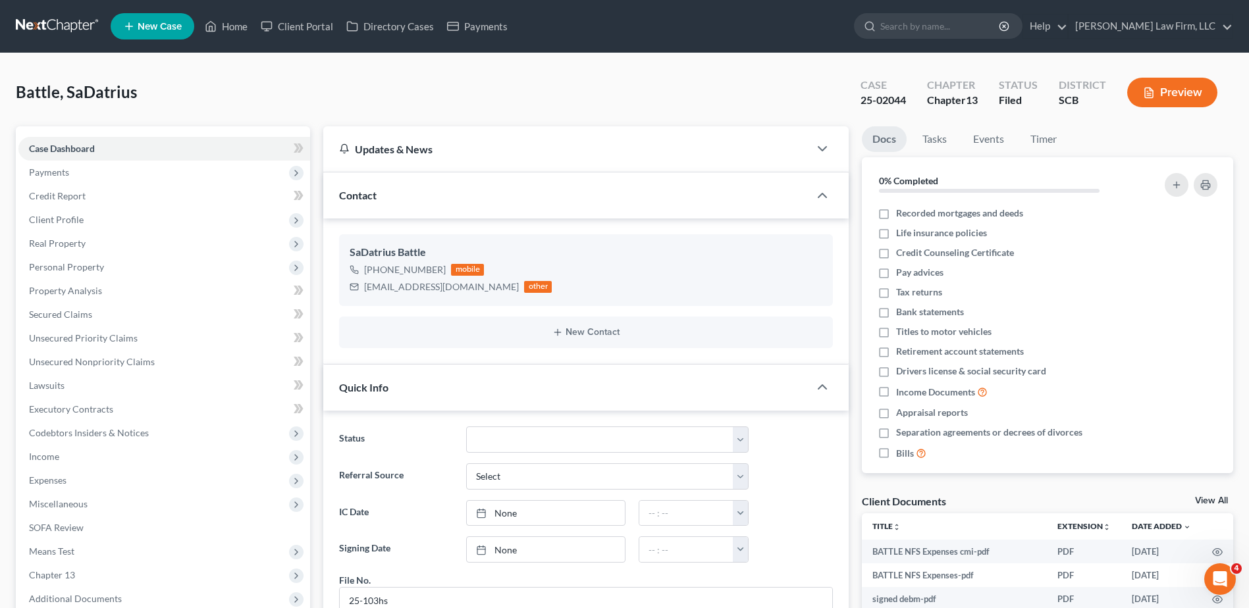
scroll to position [480, 0]
click at [973, 24] on input "search" at bounding box center [940, 26] width 120 height 24
type input "white"
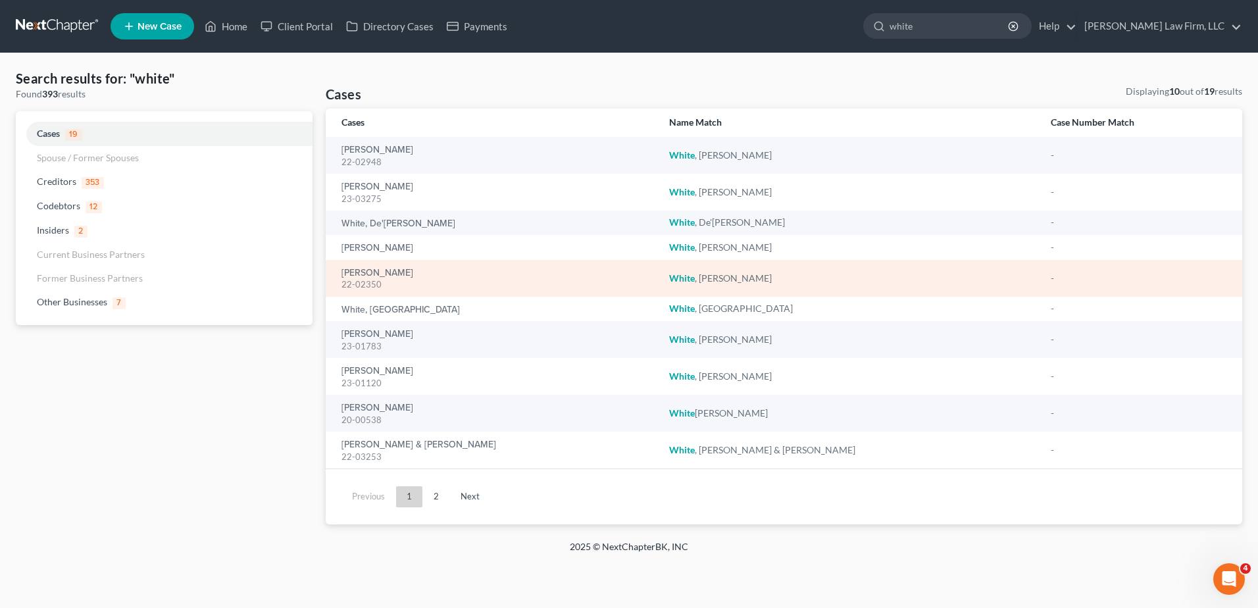
click at [373, 267] on div "White, Tiffany 22-02350" at bounding box center [495, 278] width 307 height 26
click at [372, 269] on link "White, Tiffany" at bounding box center [378, 273] width 72 height 9
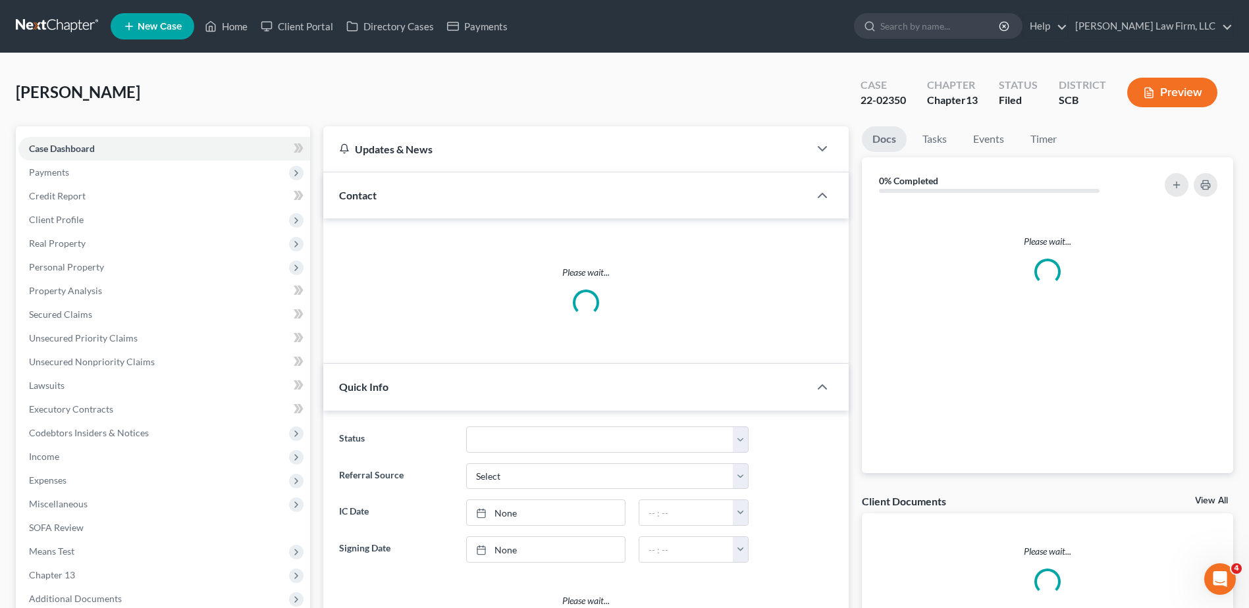
select select "1"
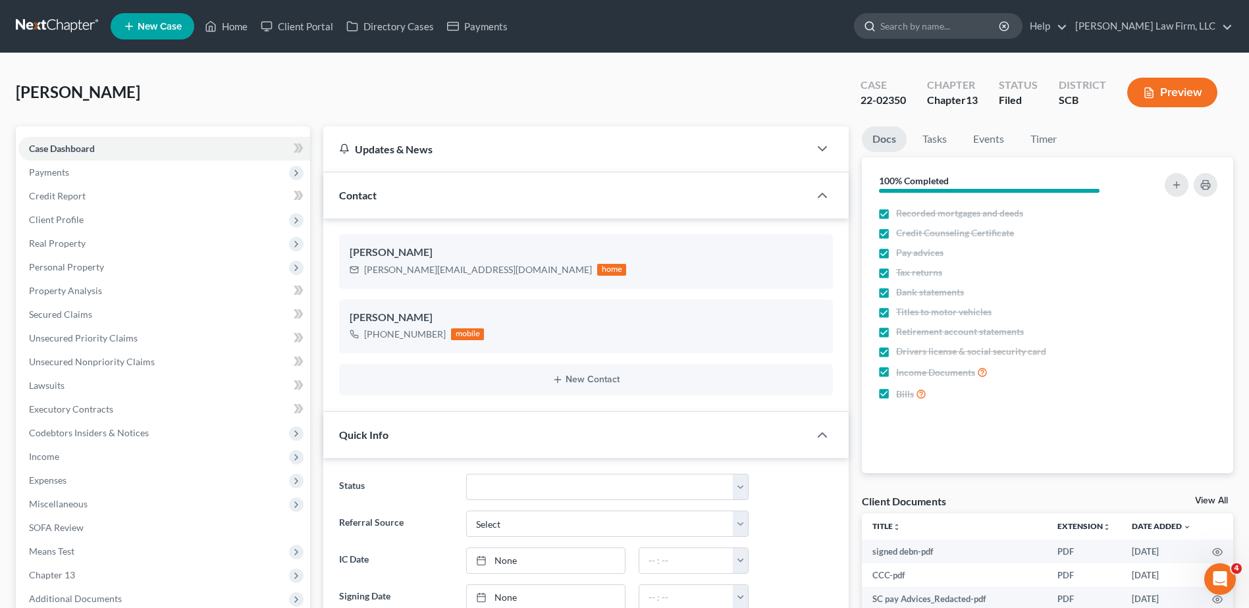
click at [950, 28] on input "search" at bounding box center [940, 26] width 120 height 24
type input "g"
type input "guinyard"
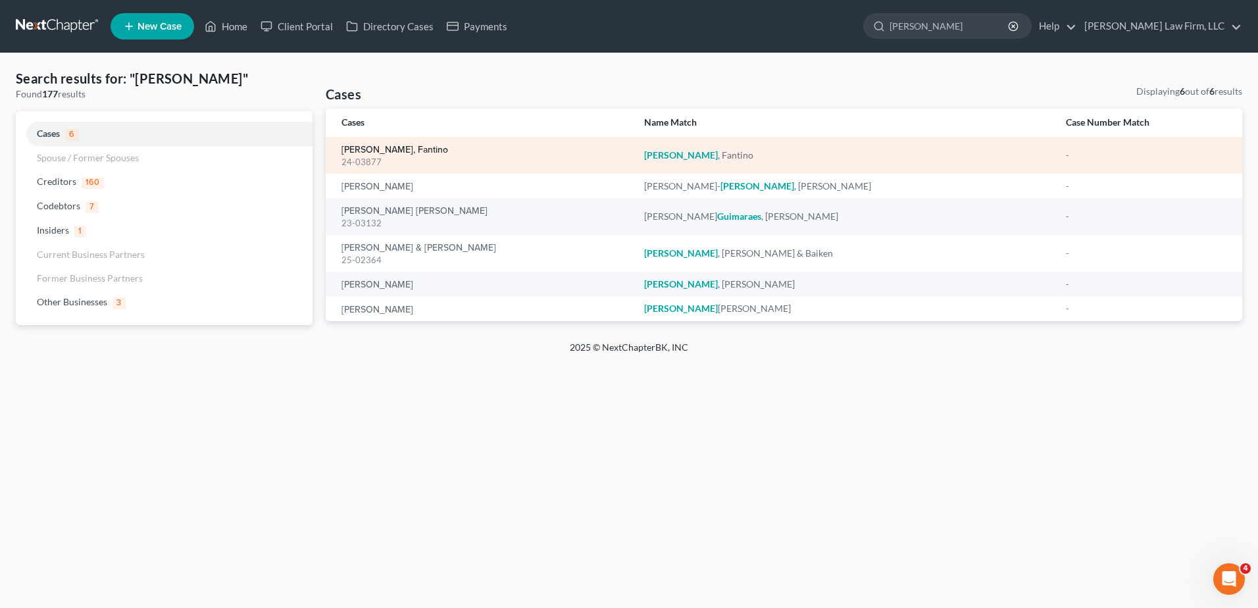
click at [396, 155] on link "Guinyard, Fantino" at bounding box center [395, 149] width 107 height 9
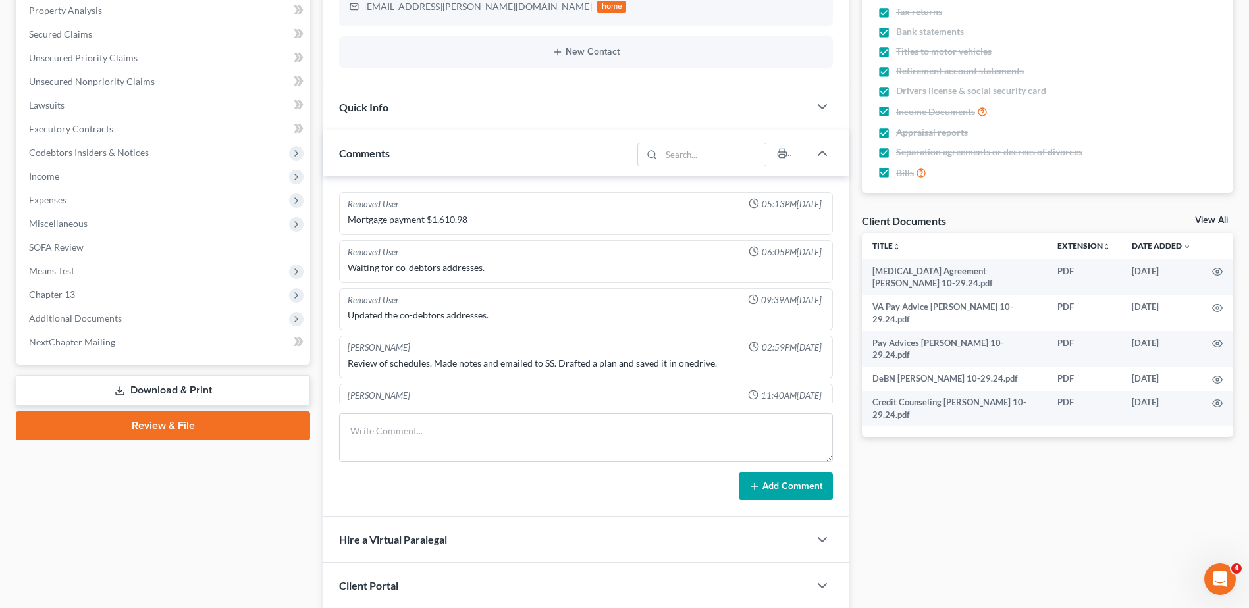
scroll to position [1033, 0]
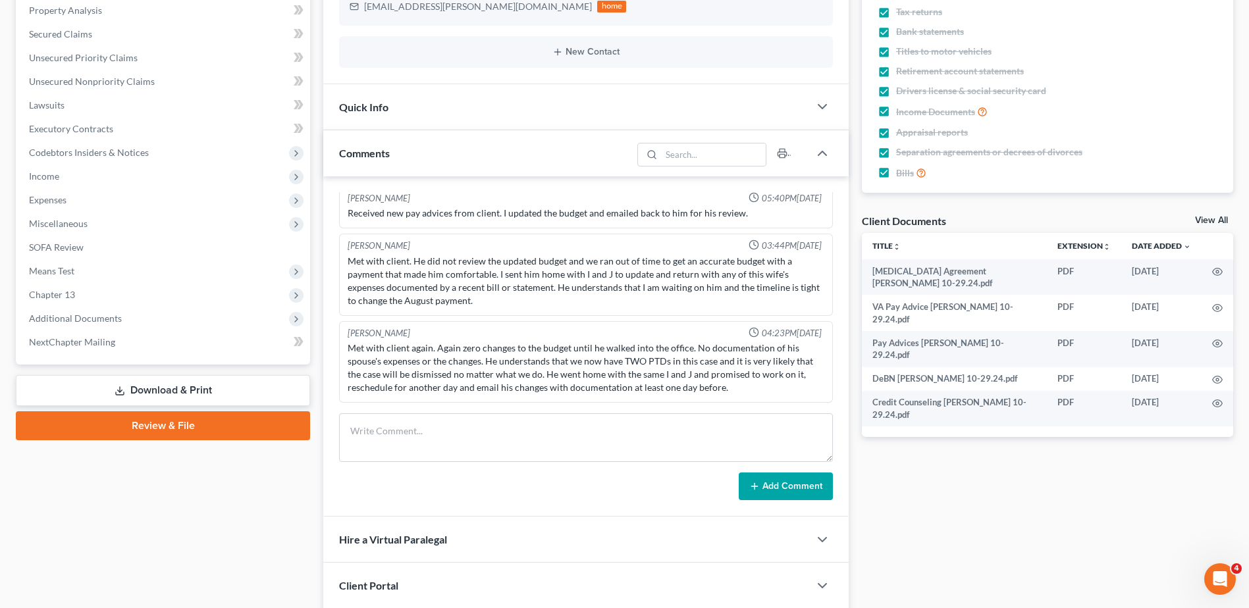
click at [318, 251] on div "Updates & News × South Carolina District Notes: Take a look at NextChapter's Di…" at bounding box center [586, 251] width 538 height 810
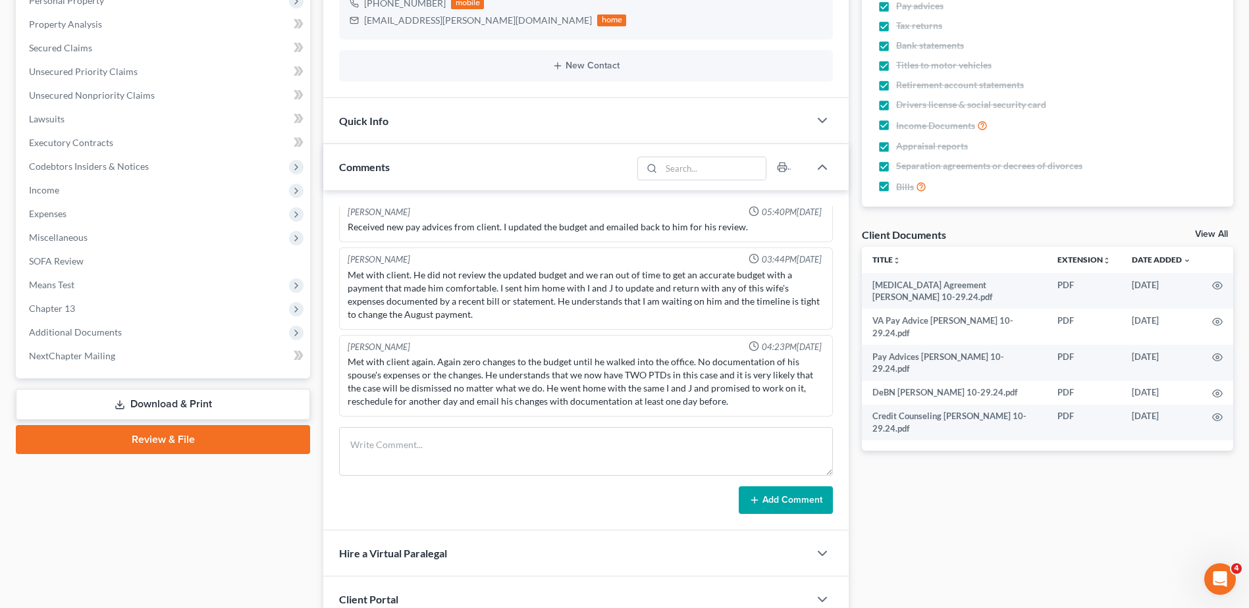
scroll to position [0, 0]
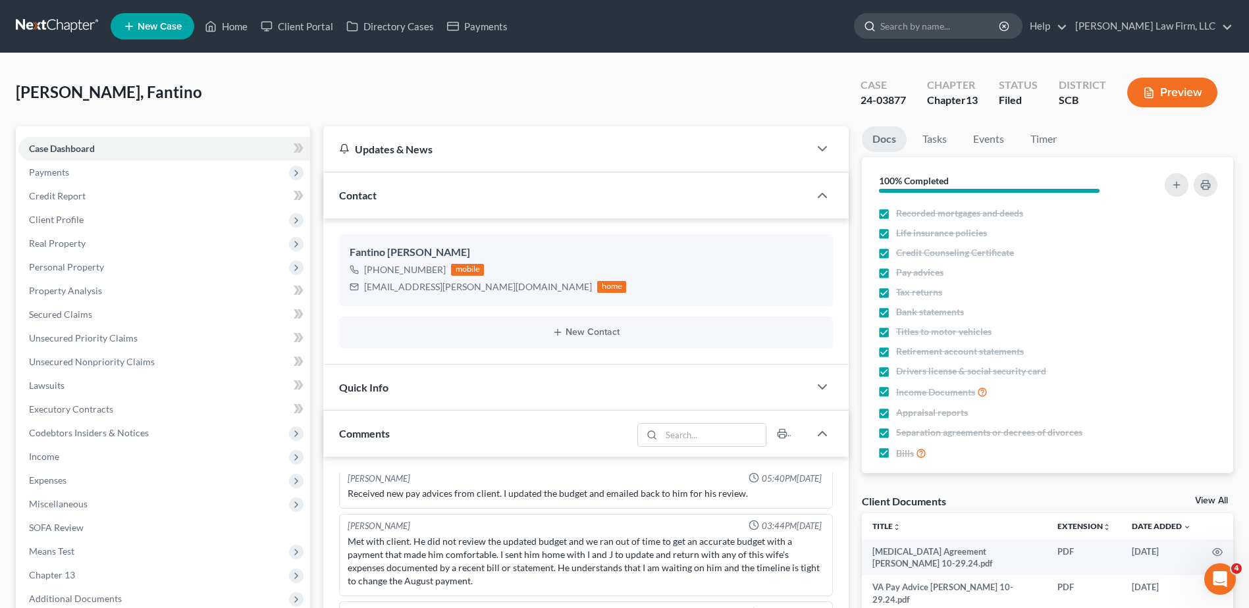
click at [977, 34] on input "search" at bounding box center [940, 26] width 120 height 24
type input "cornell"
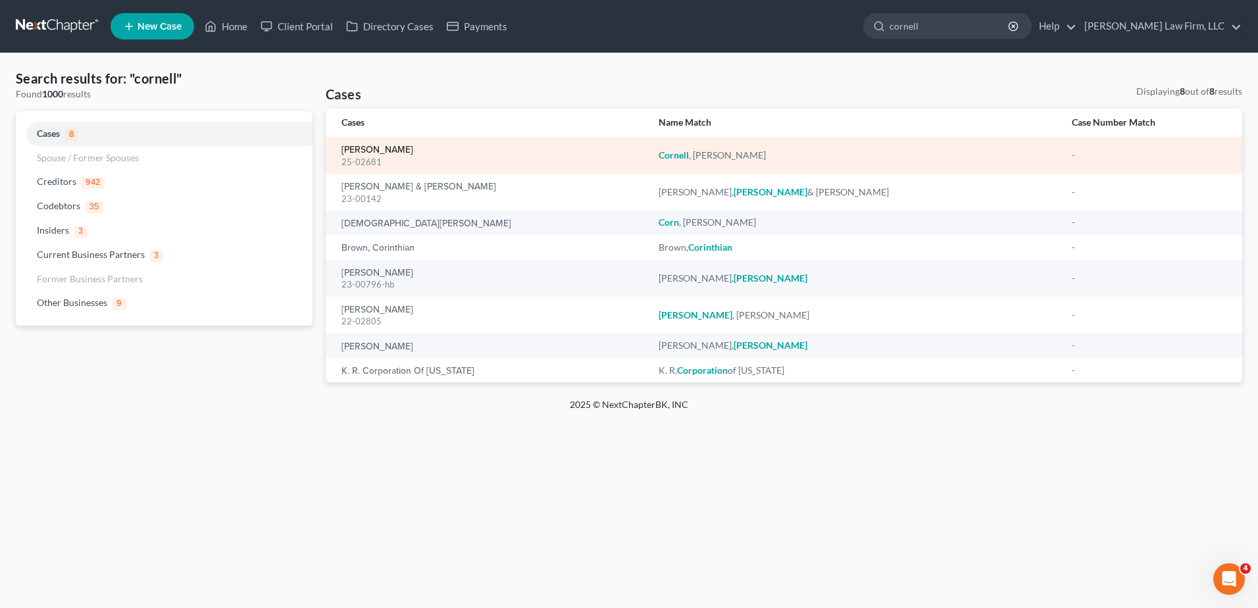
click at [365, 147] on link "Cornell, Amanda" at bounding box center [378, 149] width 72 height 9
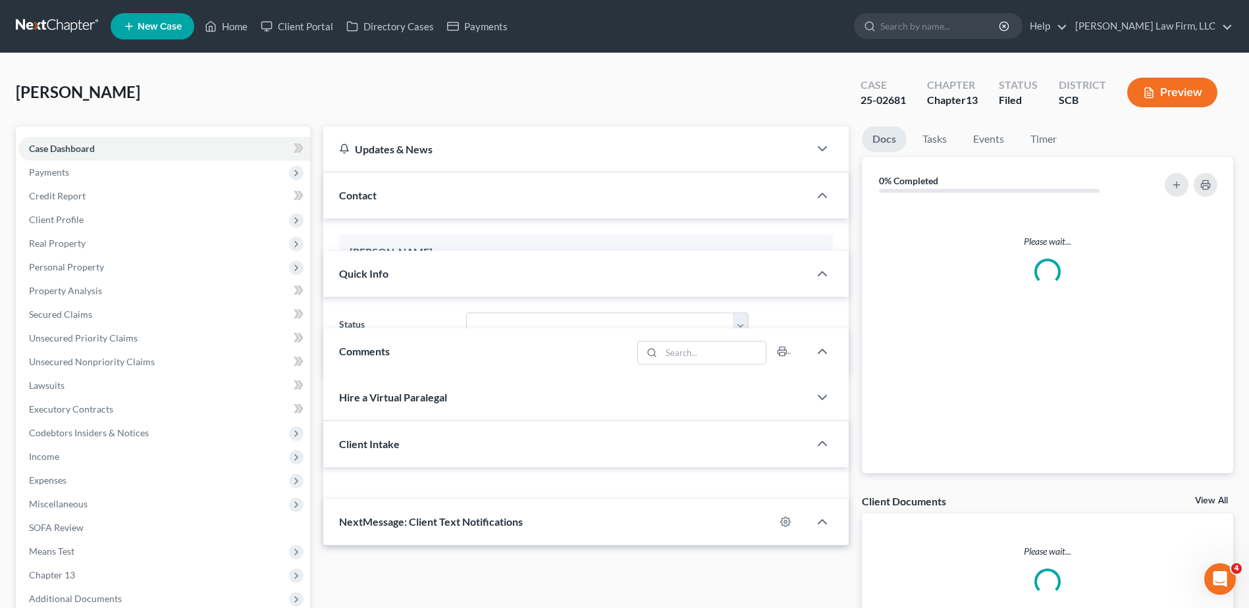
select select "0"
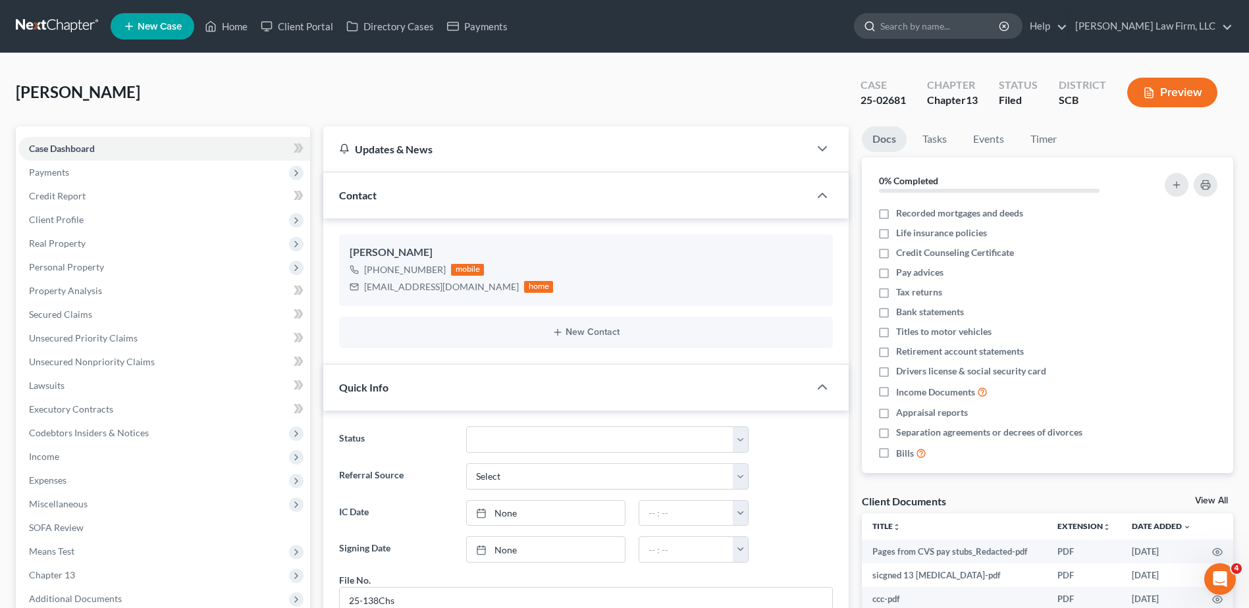
click at [946, 22] on input "search" at bounding box center [940, 26] width 120 height 24
type input "battle"
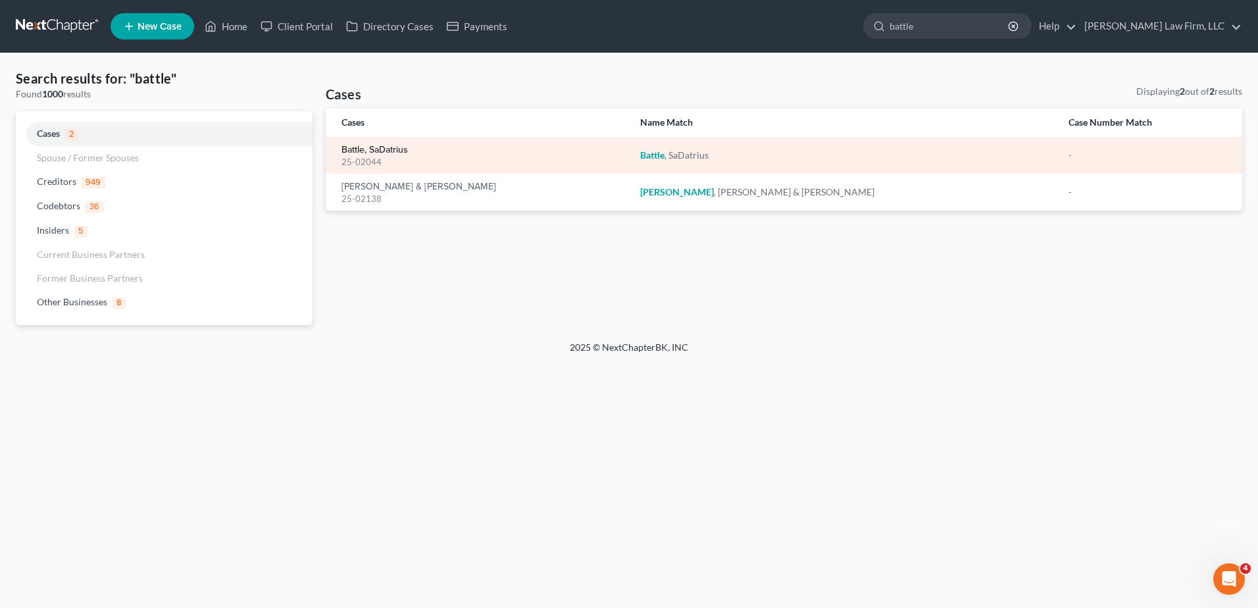
click at [353, 147] on link "Battle, SaDatrius" at bounding box center [375, 149] width 66 height 9
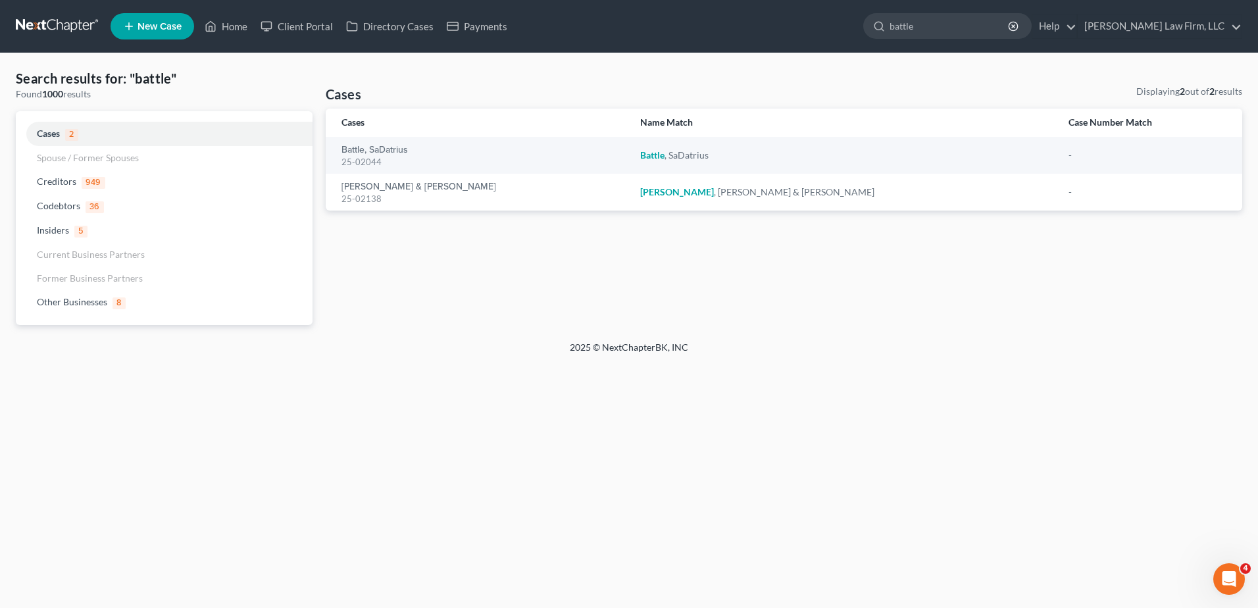
select select "0"
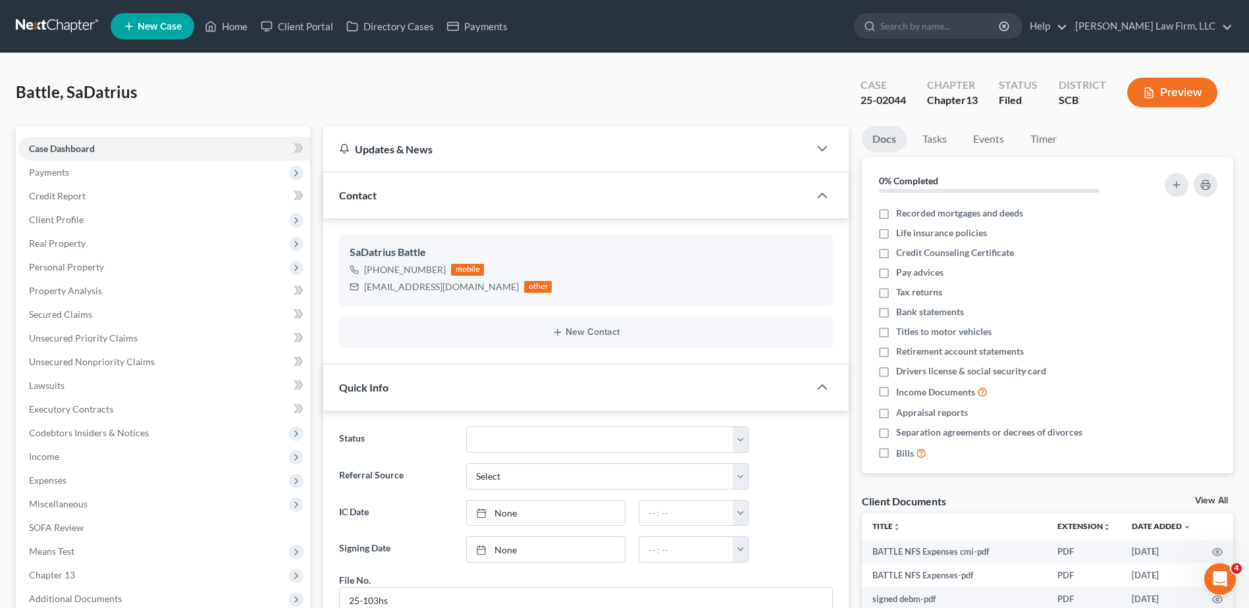
scroll to position [480, 0]
drag, startPoint x: 67, startPoint y: 224, endPoint x: 78, endPoint y: 241, distance: 20.1
click at [68, 223] on span "Client Profile" at bounding box center [56, 219] width 55 height 11
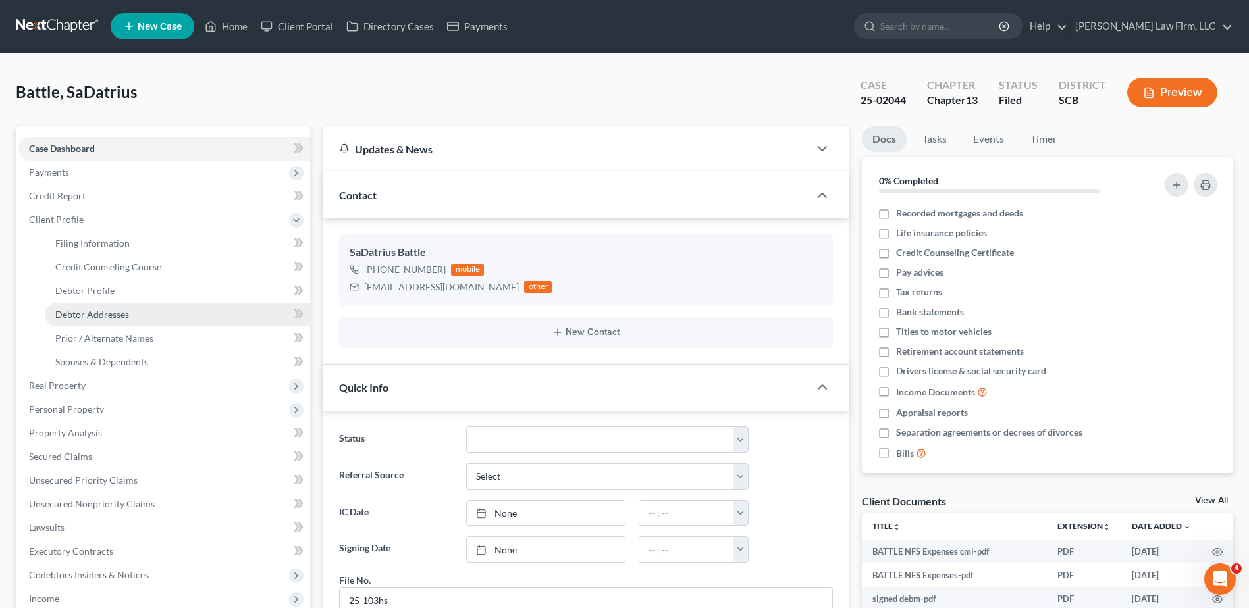
click at [110, 325] on link "Debtor Addresses" at bounding box center [177, 315] width 265 height 24
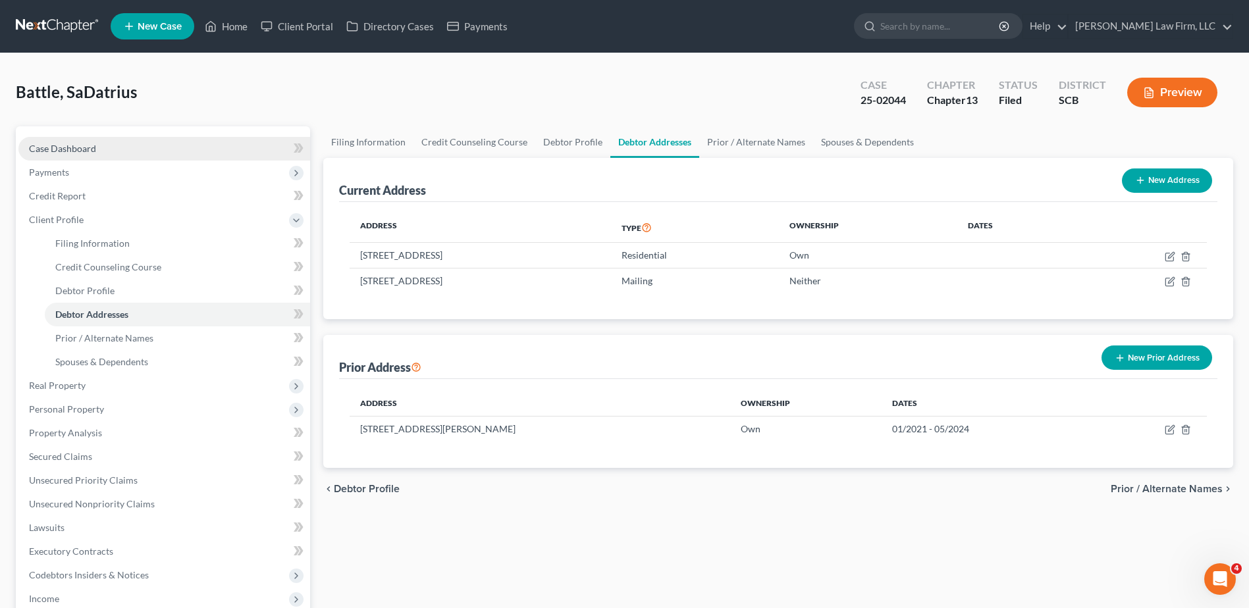
click at [76, 146] on span "Case Dashboard" at bounding box center [62, 148] width 67 height 11
select select "0"
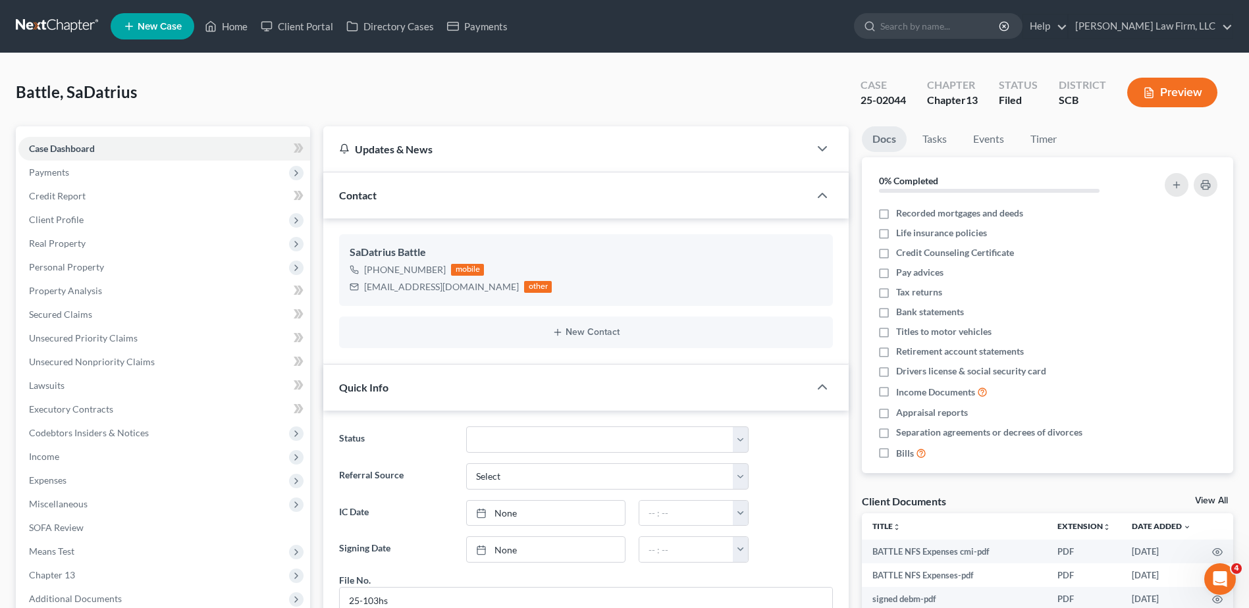
click at [47, 22] on link at bounding box center [58, 26] width 84 height 24
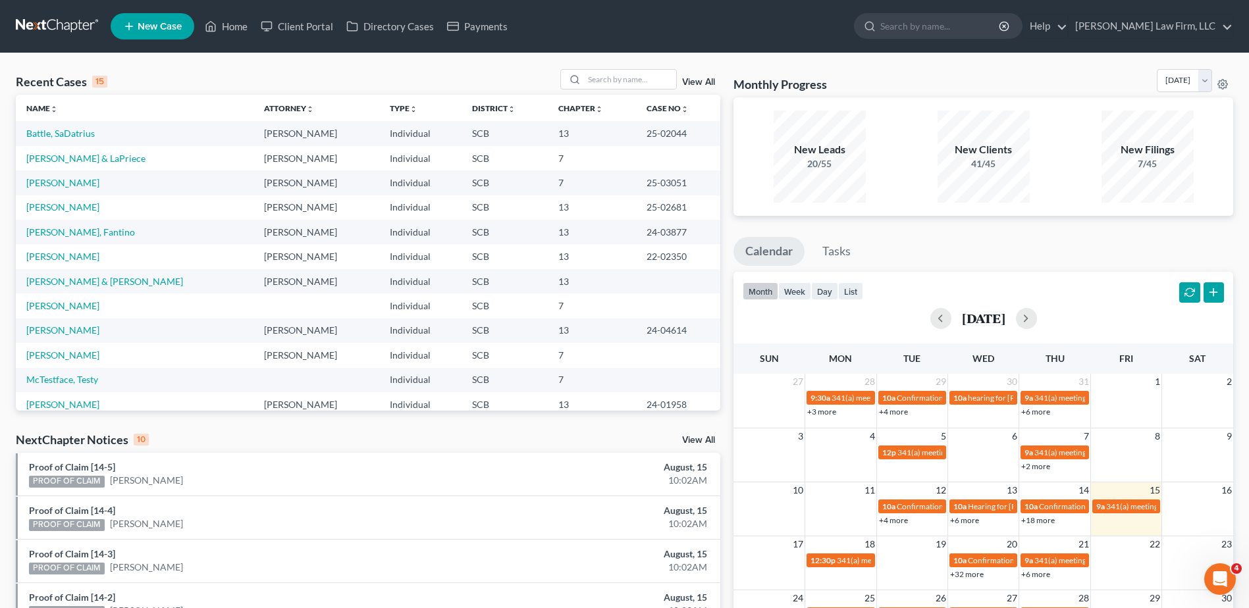
drag, startPoint x: 57, startPoint y: 27, endPoint x: 45, endPoint y: 25, distance: 11.4
click at [57, 27] on link at bounding box center [58, 26] width 84 height 24
click at [644, 80] on input "search" at bounding box center [630, 79] width 92 height 19
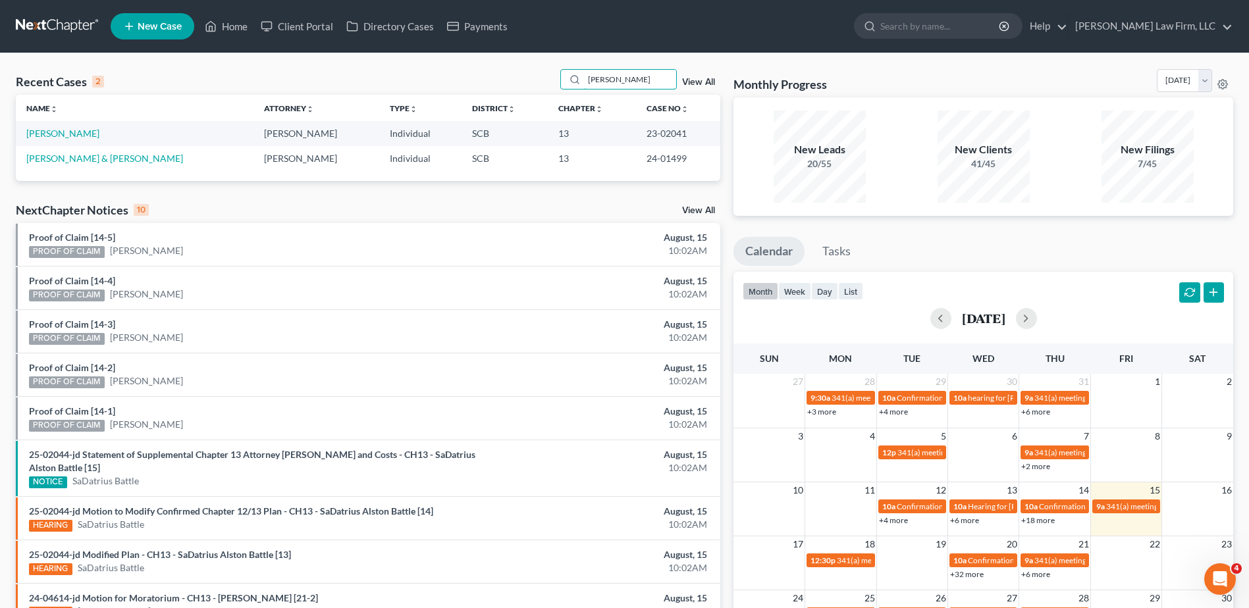
drag, startPoint x: 619, startPoint y: 86, endPoint x: 498, endPoint y: 86, distance: 120.5
click at [496, 86] on div "Recent Cases 2 ingram View All" at bounding box center [368, 82] width 704 height 26
type input "gerow"
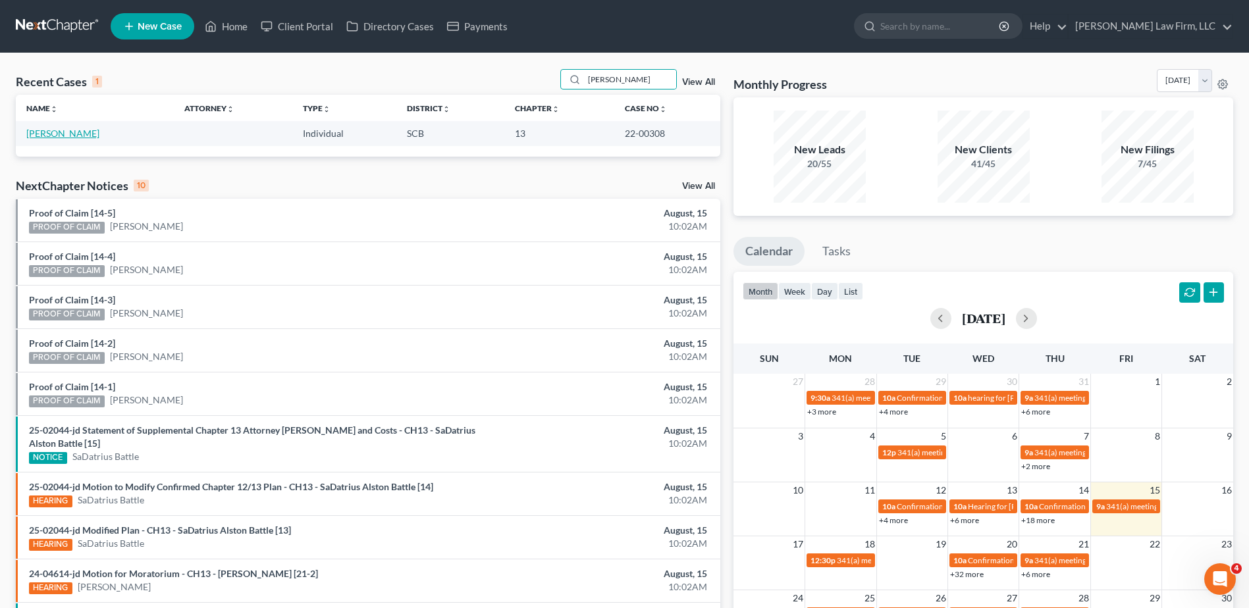
click at [76, 130] on link "[PERSON_NAME]" at bounding box center [62, 133] width 73 height 11
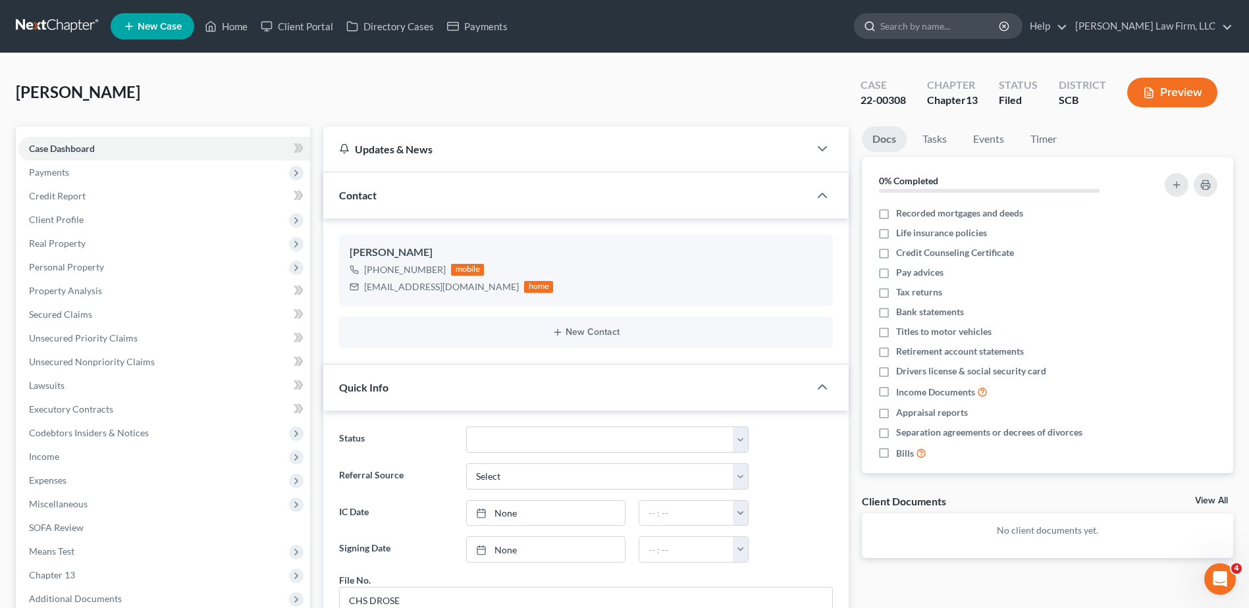
click at [948, 22] on input "search" at bounding box center [940, 26] width 120 height 24
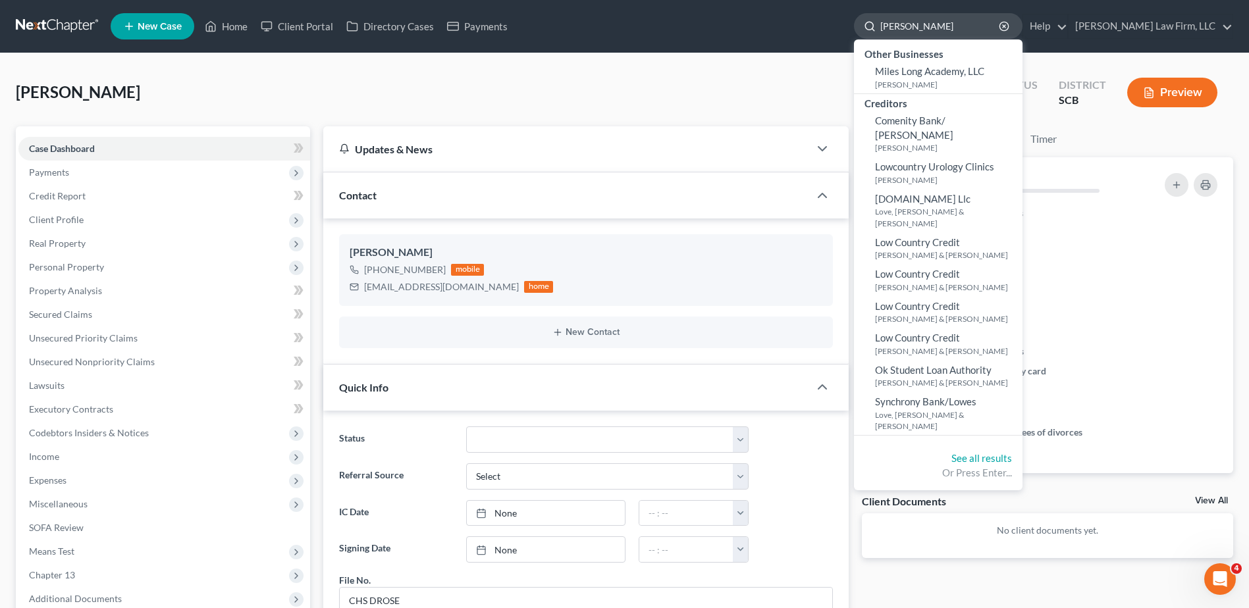
type input "louise brown"
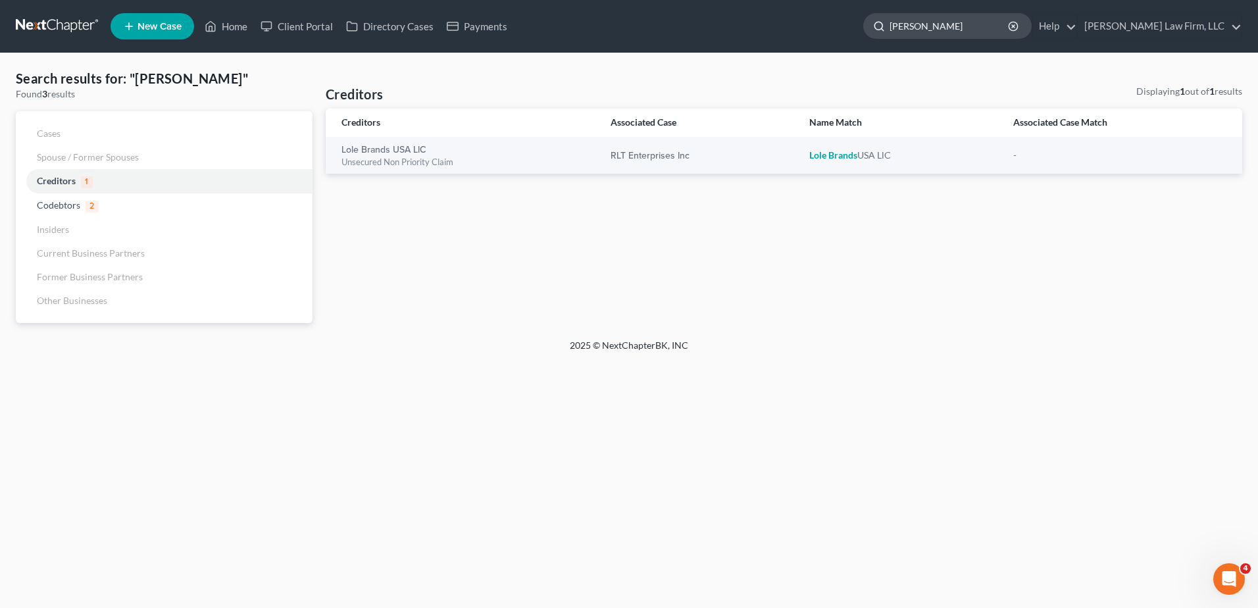
click at [962, 24] on input "louise brown" at bounding box center [950, 26] width 120 height 24
type input "louise"
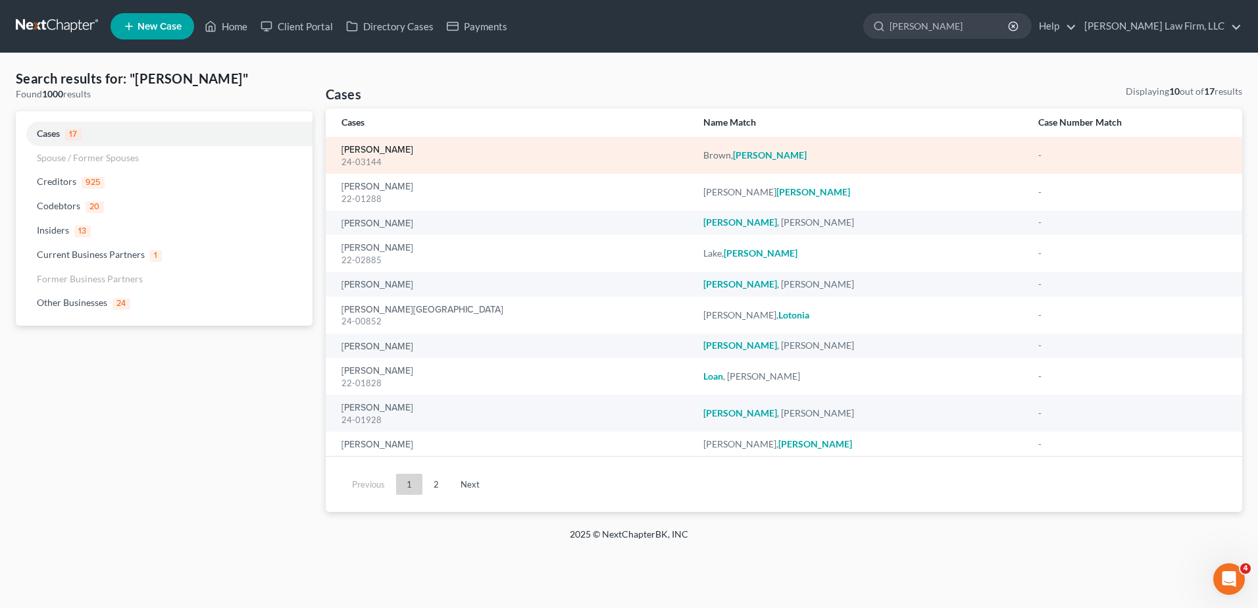
click at [376, 151] on link "[PERSON_NAME]" at bounding box center [378, 149] width 72 height 9
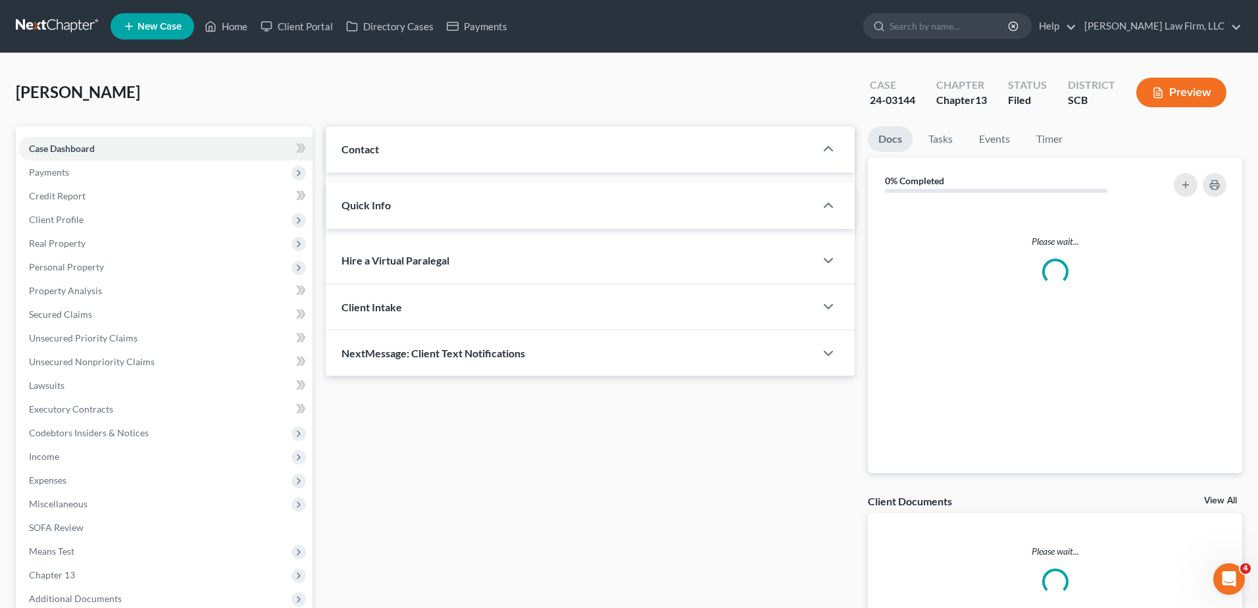
select select "1"
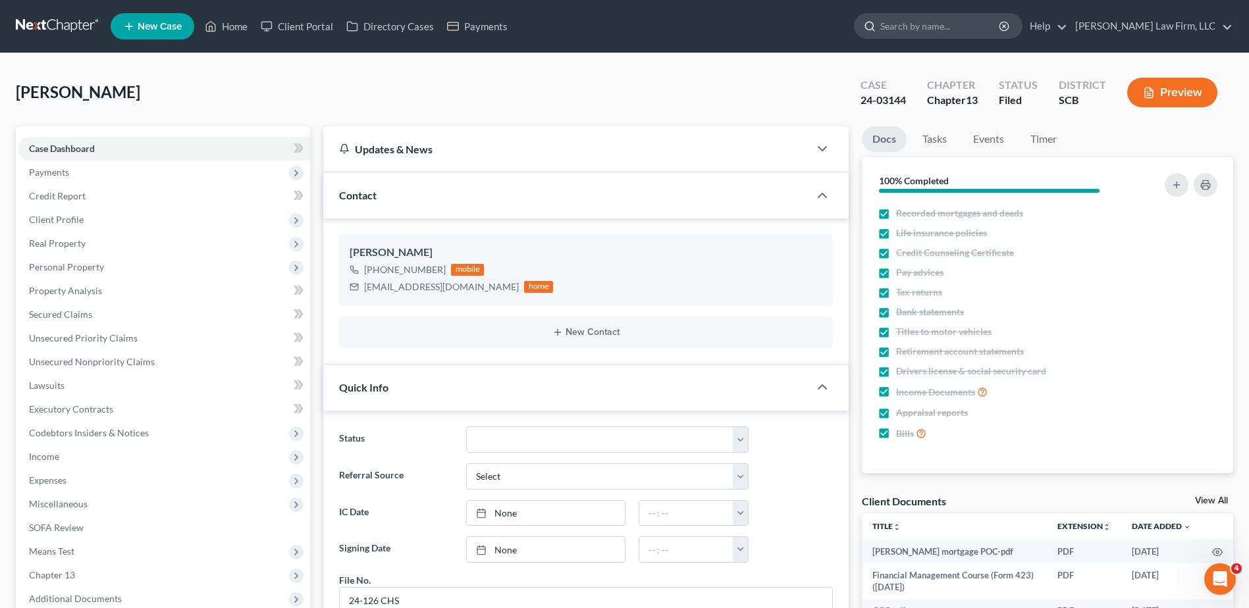
click at [960, 24] on input "search" at bounding box center [940, 26] width 120 height 24
type input "rainboth"
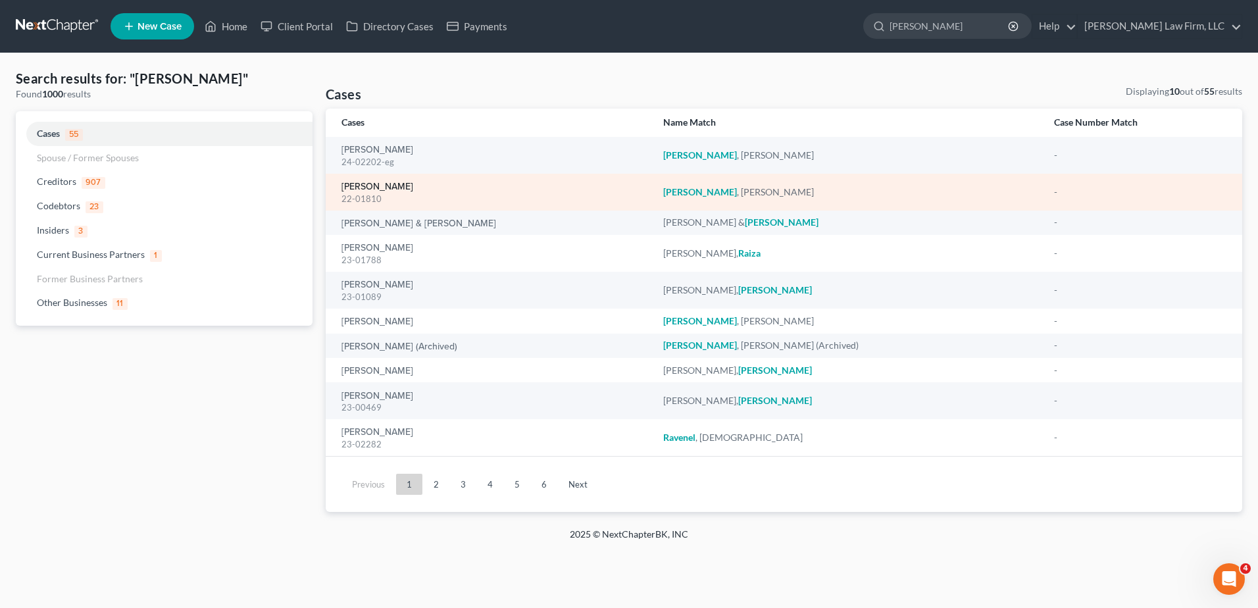
click at [356, 188] on link "[PERSON_NAME]" at bounding box center [378, 186] width 72 height 9
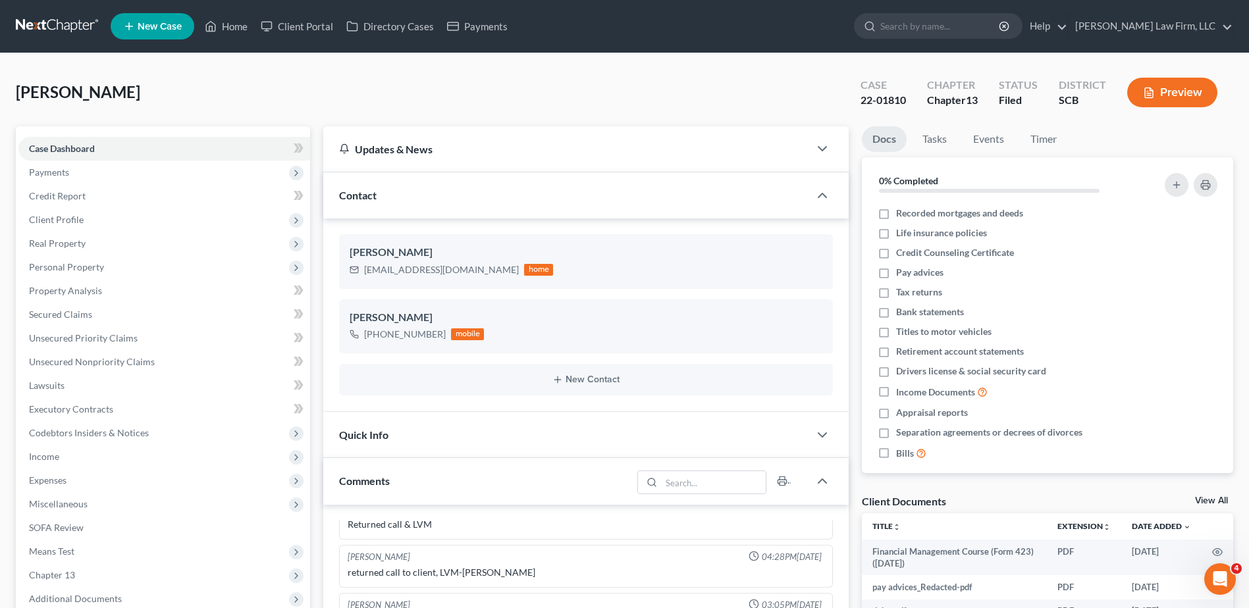
click at [36, 18] on link at bounding box center [58, 26] width 84 height 24
